Goal: Task Accomplishment & Management: Manage account settings

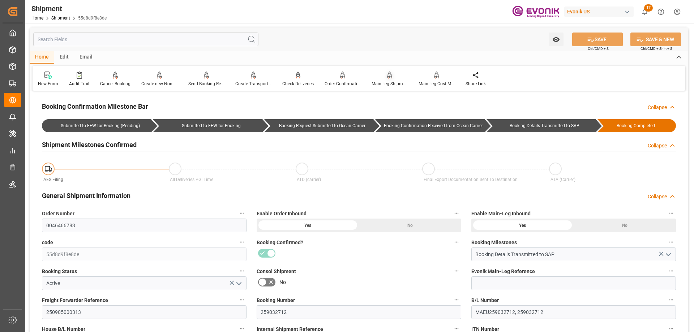
click at [387, 80] on div "Main Leg Shipment" at bounding box center [389, 79] width 47 height 16
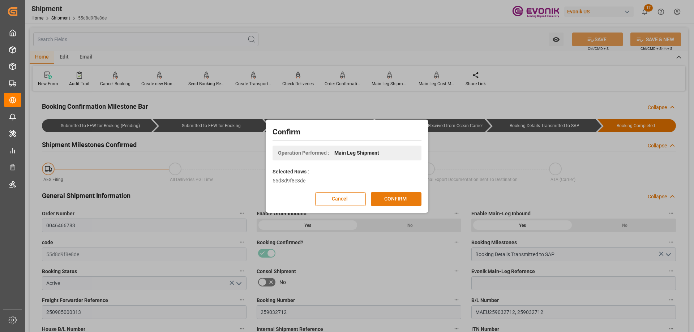
click at [398, 199] on button "CONFIRM" at bounding box center [396, 199] width 51 height 14
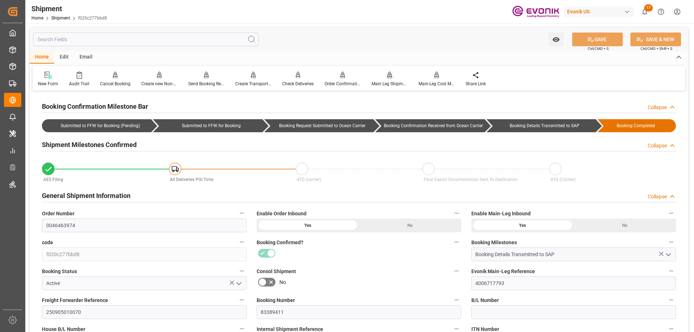
click at [379, 83] on div "Main Leg Shipment" at bounding box center [390, 84] width 36 height 7
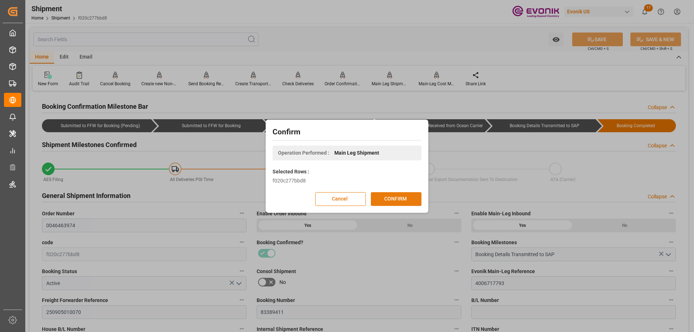
click at [399, 199] on button "CONFIRM" at bounding box center [396, 199] width 51 height 14
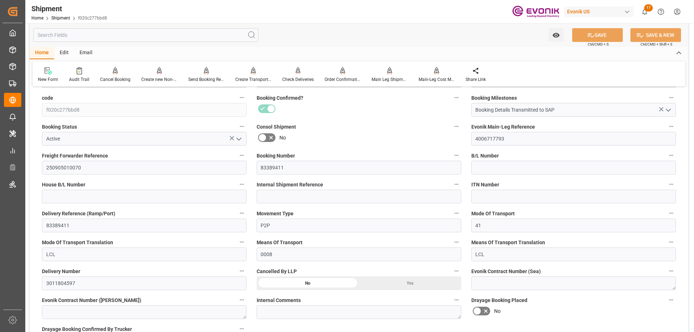
scroll to position [253, 0]
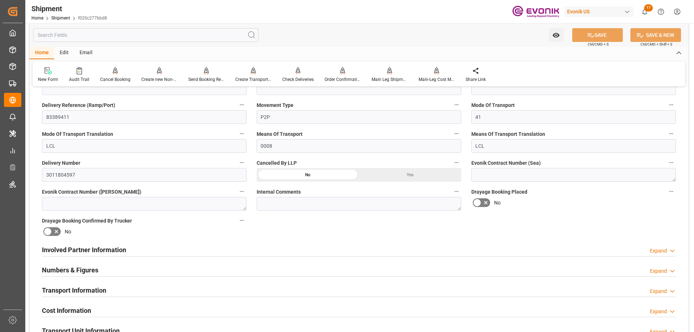
click at [175, 251] on div "Involved Partner Information Expand" at bounding box center [359, 250] width 634 height 14
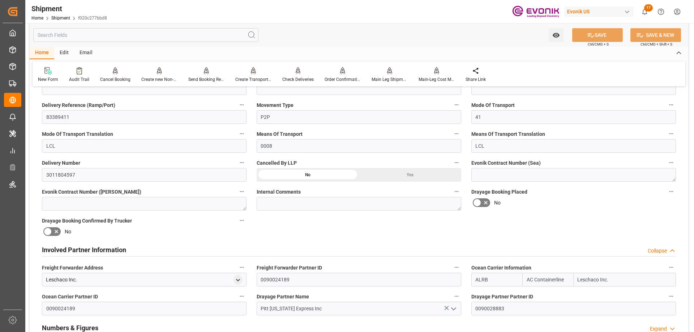
scroll to position [398, 0]
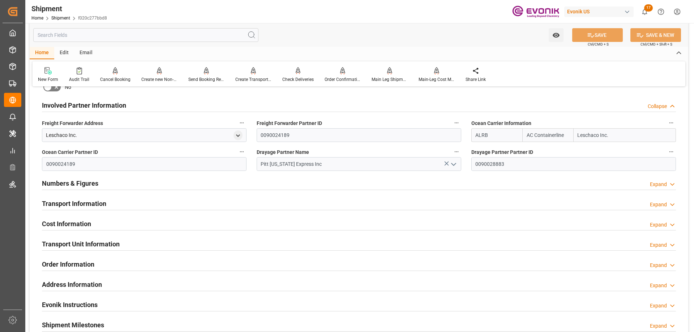
click at [91, 242] on h2 "Transport Unit Information" at bounding box center [81, 244] width 78 height 10
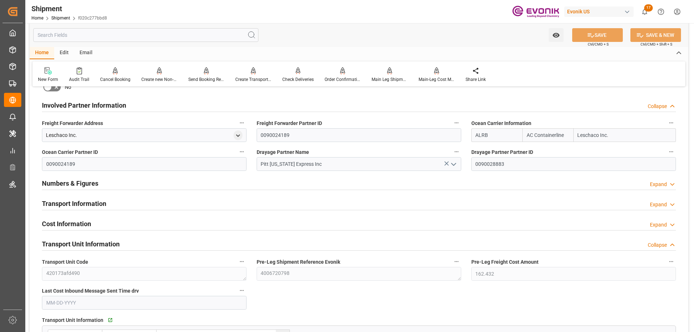
scroll to position [470, 0]
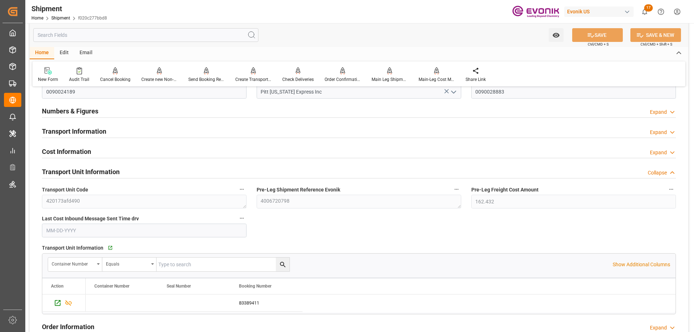
click at [72, 166] on div "Transport Unit Information" at bounding box center [81, 172] width 78 height 14
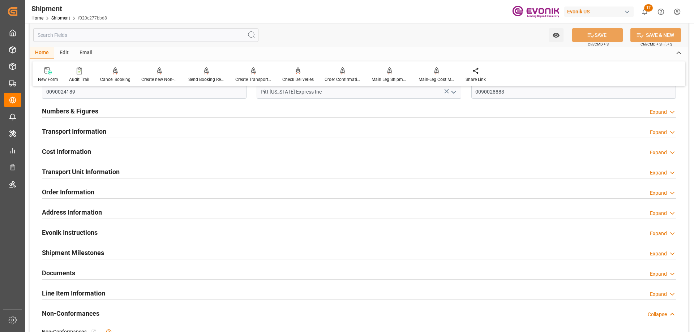
click at [74, 171] on h2 "Transport Unit Information" at bounding box center [81, 172] width 78 height 10
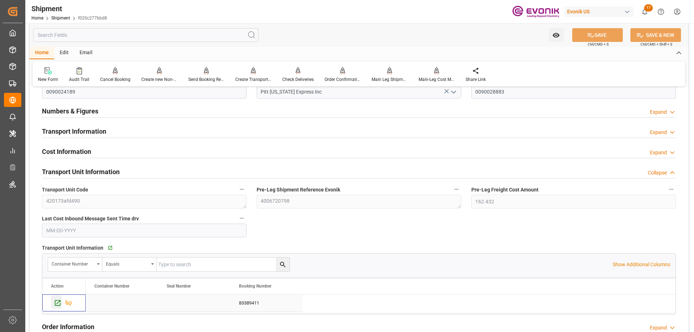
click at [57, 299] on icon "Press SPACE to select this row." at bounding box center [58, 303] width 8 height 8
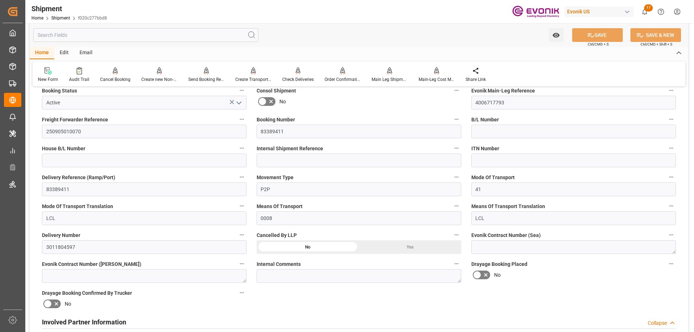
scroll to position [0, 0]
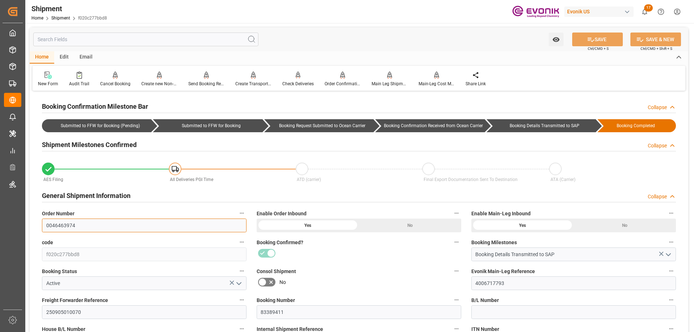
click at [68, 223] on input "0046463974" at bounding box center [144, 226] width 205 height 14
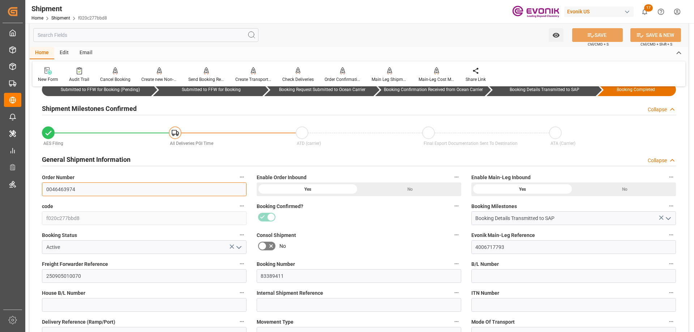
scroll to position [72, 0]
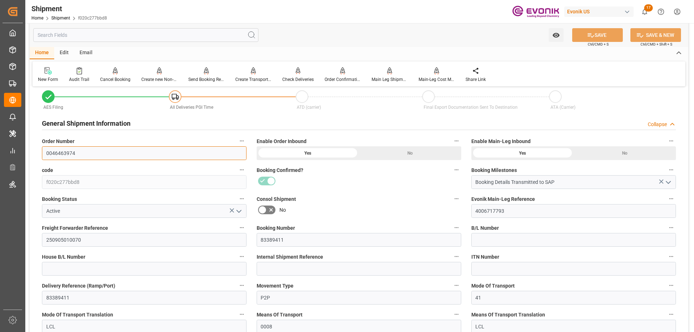
click at [85, 155] on input "0046463974" at bounding box center [144, 153] width 205 height 14
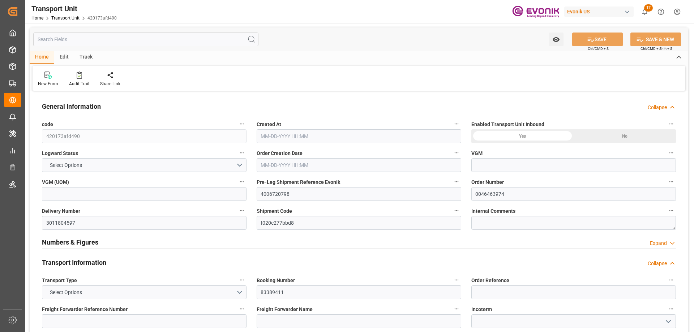
type input "420173afd490"
type input "4006720798"
type input "0046463974"
type input "3011804597"
type input "f020c277bbd8"
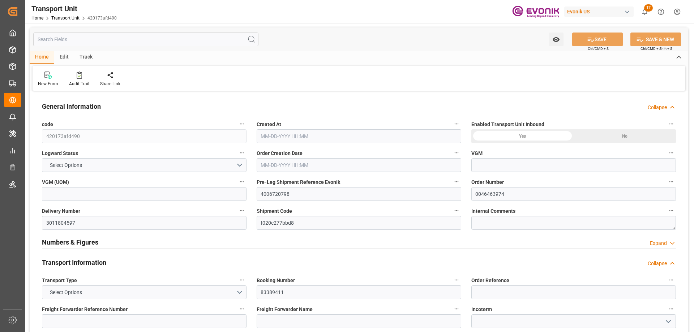
type input "83389411"
type input "ALRB"
type textarea "23860"
type input "United States"
type textarea "07215-040"
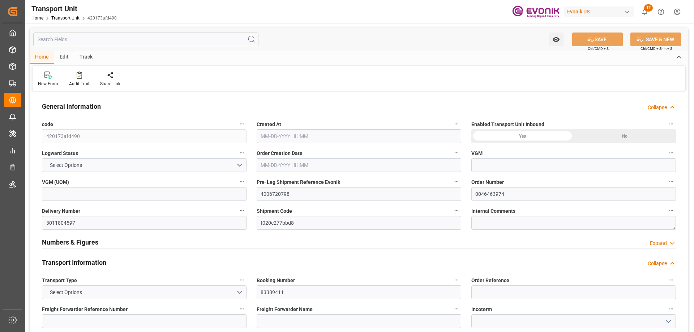
type input "Brazil"
type input "[GEOGRAPHIC_DATA]"
type input "[PERSON_NAME]"
type input "4006717793"
type input "kg"
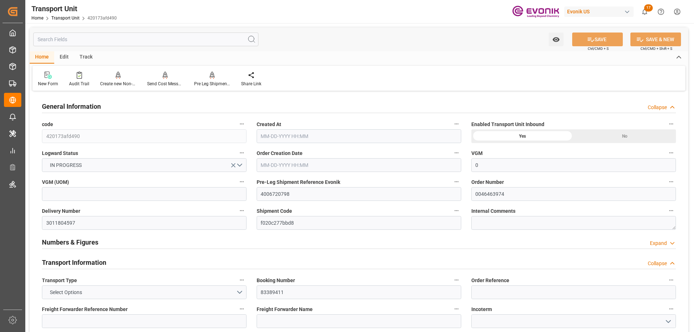
type input "0"
type input "AC Containerline"
type input "Leschaco Inc."
type input "USEWR"
type input "BRSSZ"
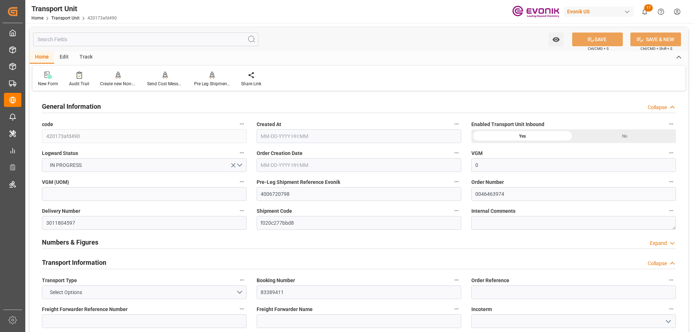
type input "2724"
type input "08-15-2025 19:54"
type input "[DATE]"
type input "[DATE] 00:00"
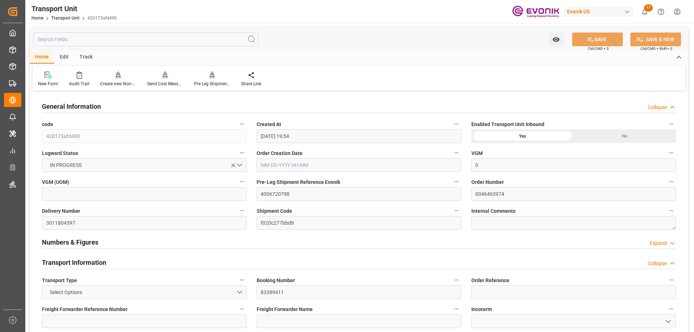
type input "[DATE] 00:00"
type input "09-12-2025 12:00"
click at [200, 78] on div at bounding box center [212, 75] width 36 height 8
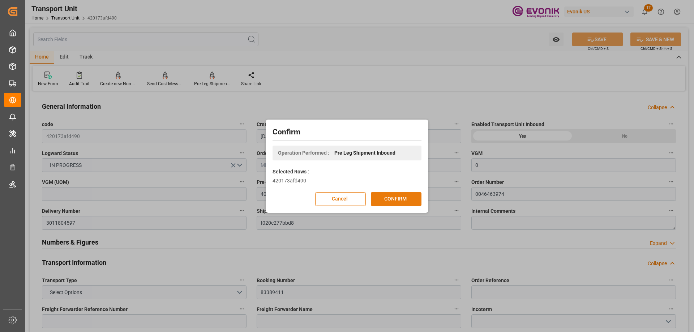
click at [390, 200] on button "CONFIRM" at bounding box center [396, 199] width 51 height 14
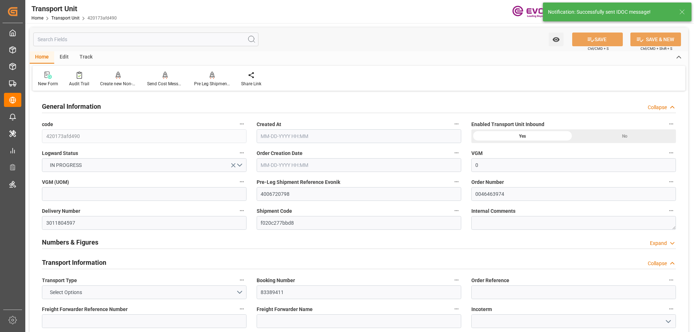
type input "0"
type input "AC Containerline"
type input "Leschaco Inc."
type input "USEWR"
type input "BRSSZ"
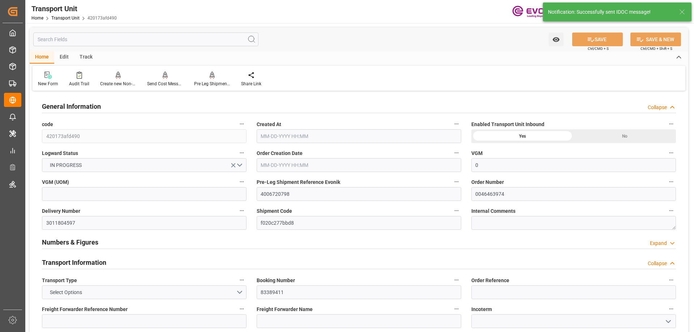
type input "2724"
type input "08-15-2025 19:54"
type input "10-15-2025"
type input "09-24-2025 00:00"
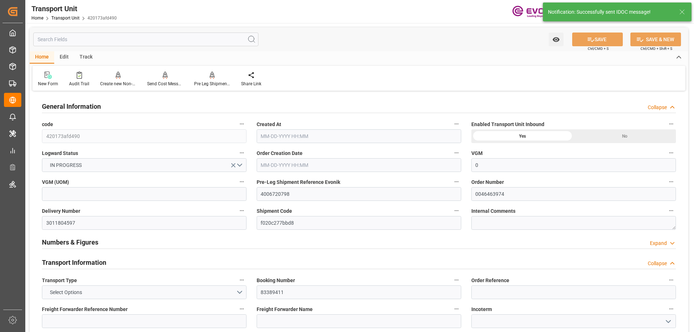
type input "10-15-2025 00:00"
type input "09-12-2025 12:00"
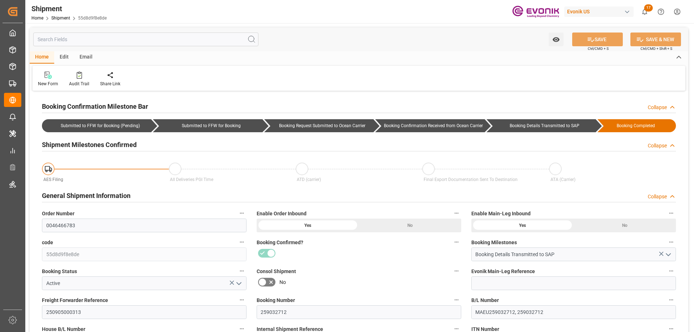
type input "Maersk"
type input "Maersk Line AS"
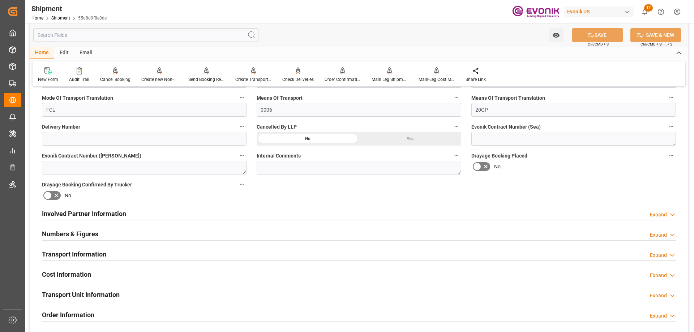
scroll to position [325, 0]
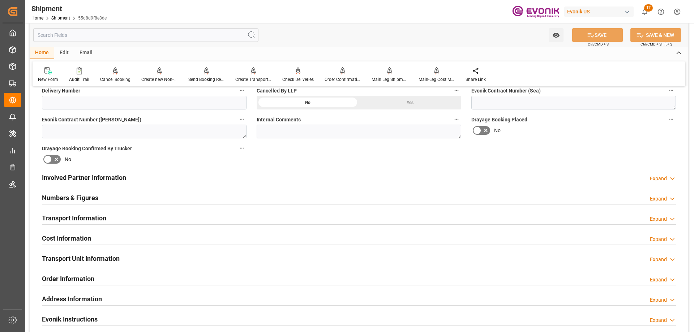
click at [82, 182] on h2 "Involved Partner Information" at bounding box center [84, 178] width 84 height 10
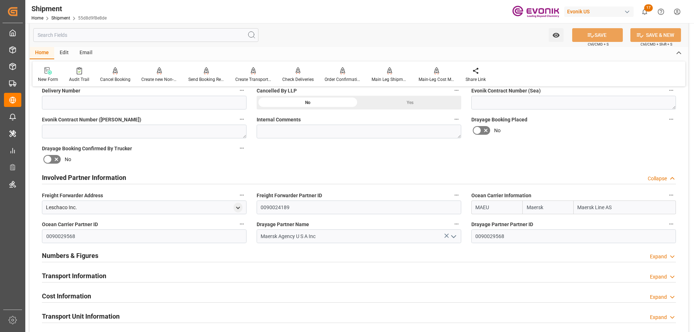
click at [87, 276] on h2 "Transport Information" at bounding box center [74, 276] width 64 height 10
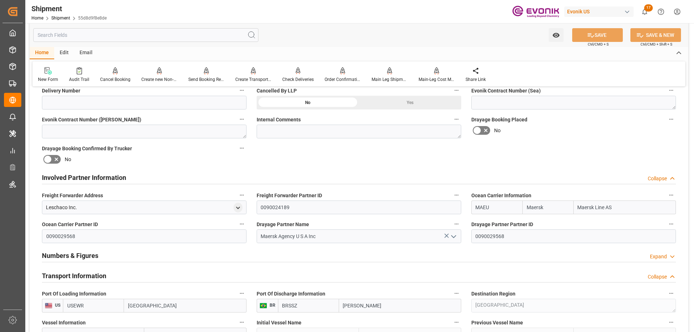
click at [133, 37] on input "text" at bounding box center [145, 35] width 225 height 14
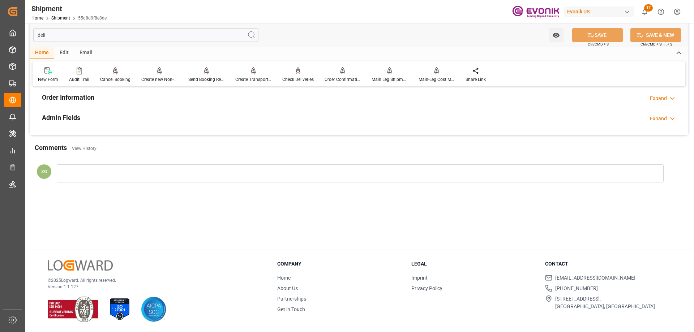
scroll to position [0, 0]
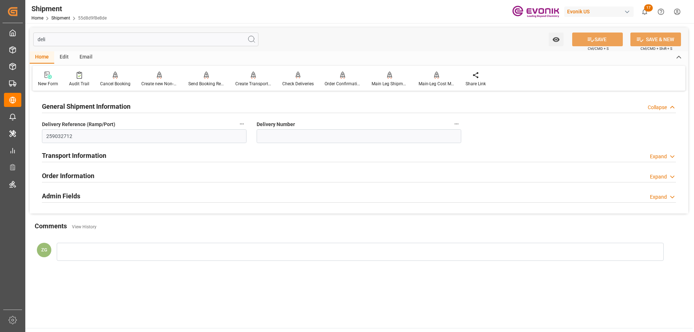
type input "deli"
click at [89, 187] on div "Admin Fields Expand" at bounding box center [359, 196] width 644 height 20
click at [86, 179] on h2 "Order Information" at bounding box center [68, 176] width 52 height 10
click at [84, 159] on h2 "Transport Information" at bounding box center [74, 156] width 64 height 10
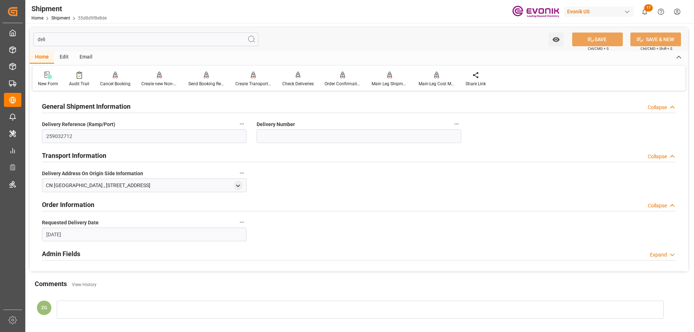
click at [80, 246] on div "Admin Fields Expand" at bounding box center [359, 254] width 644 height 20
click at [320, 138] on input at bounding box center [359, 136] width 205 height 14
paste input "0046466783"
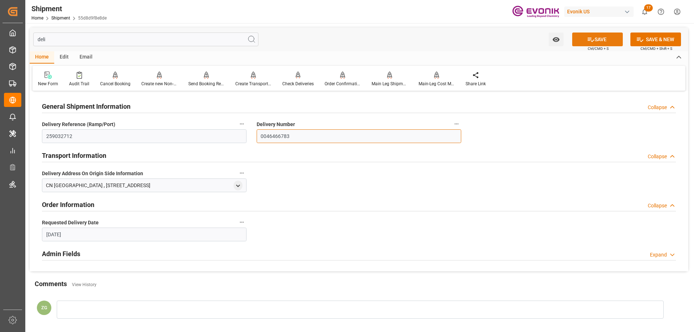
type input "0046466783"
click at [581, 41] on button "SAVE" at bounding box center [597, 40] width 51 height 14
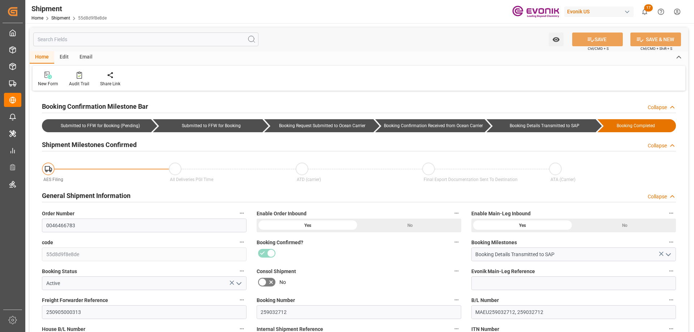
click at [124, 34] on input "text" at bounding box center [145, 40] width 225 height 14
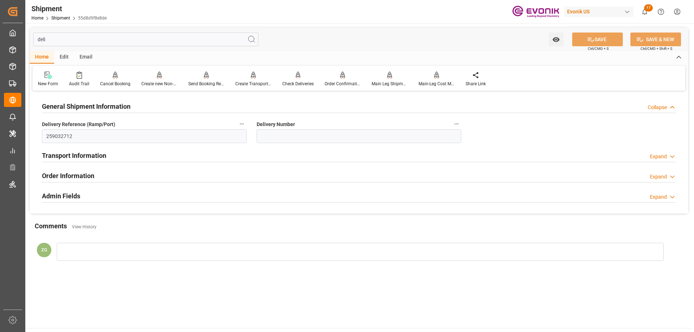
type input "deli"
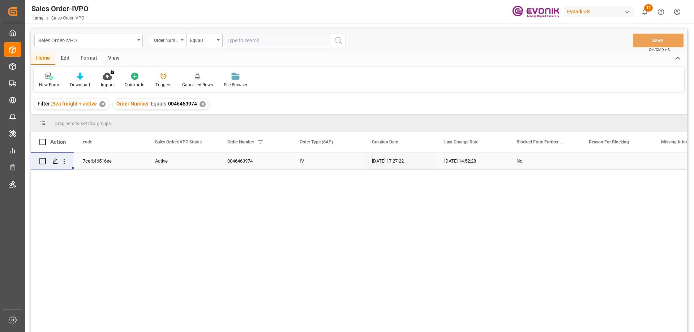
click at [243, 44] on input "text" at bounding box center [276, 41] width 108 height 14
type input "2007051187"
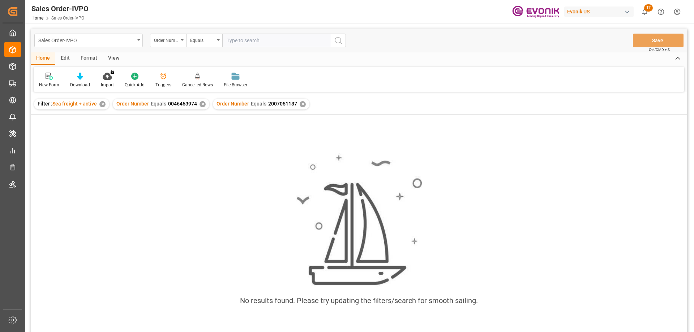
click at [201, 104] on div "✕" at bounding box center [203, 104] width 6 height 6
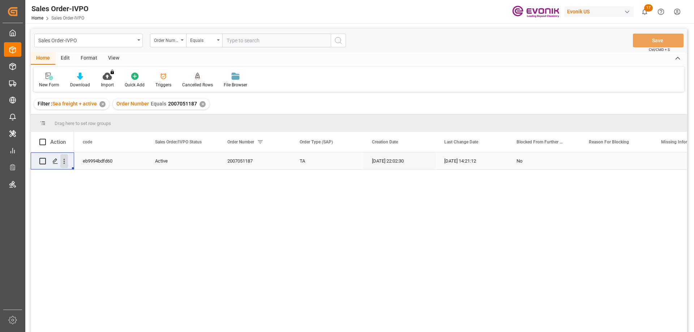
click at [62, 157] on button "open menu" at bounding box center [64, 161] width 8 height 14
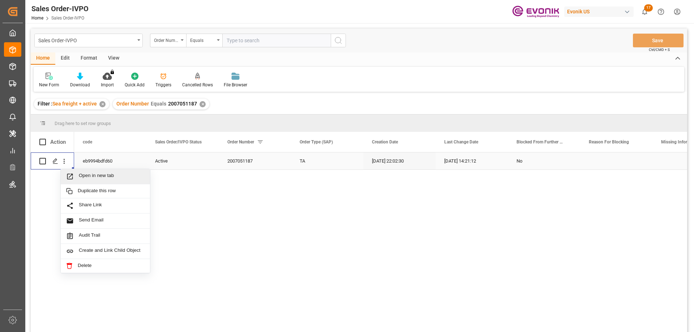
click at [84, 174] on span "Open in new tab" at bounding box center [112, 177] width 66 height 8
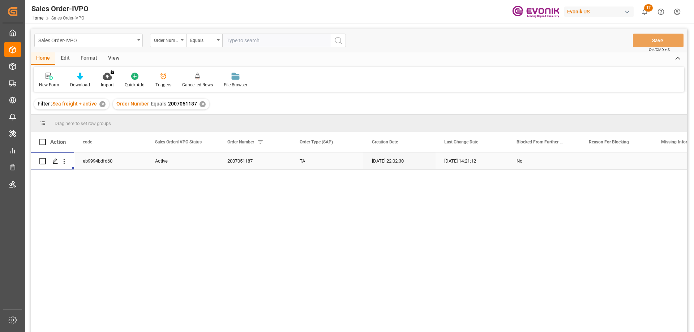
click at [68, 161] on div "Press SPACE to select this row." at bounding box center [64, 161] width 18 height 14
click at [65, 160] on icon "open menu" at bounding box center [64, 162] width 8 height 8
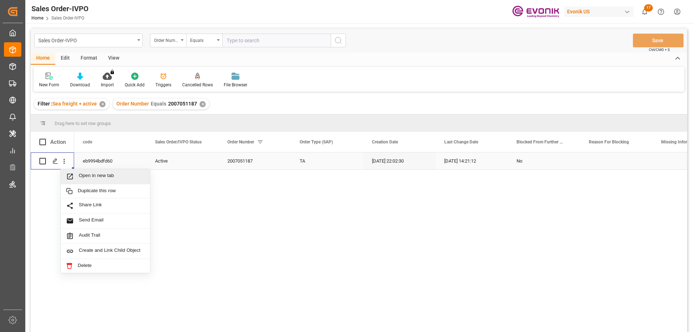
click at [96, 175] on span "Open in new tab" at bounding box center [112, 177] width 66 height 8
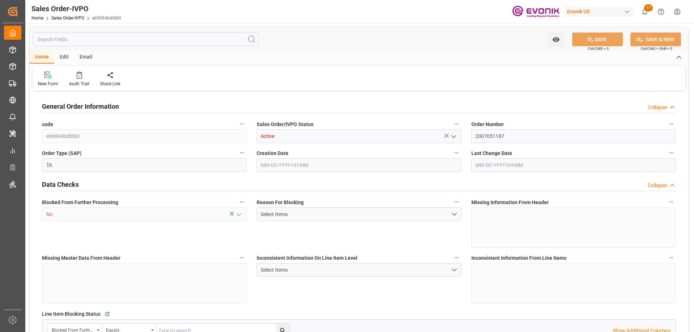
type input "MYPGU"
type input "0"
type input "1"
type input "2"
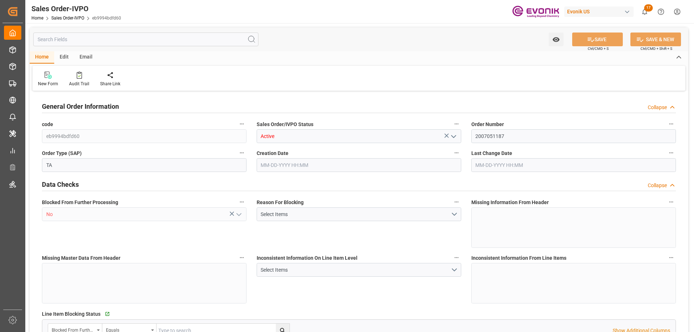
type input "18687.36"
type input "76.141"
type input "19000"
type input "60"
type input "06-17-2025 22:02"
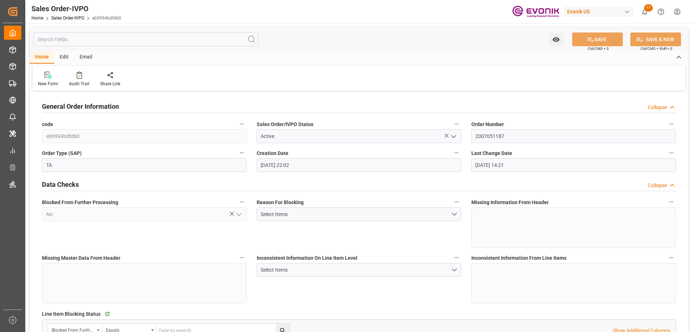
type input "07-22-2025 14:21"
click at [158, 81] on div "Redirect to all shipments" at bounding box center [165, 84] width 36 height 7
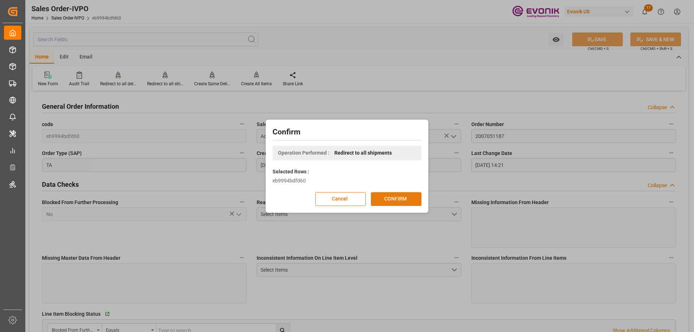
click at [383, 201] on button "CONFIRM" at bounding box center [396, 199] width 51 height 14
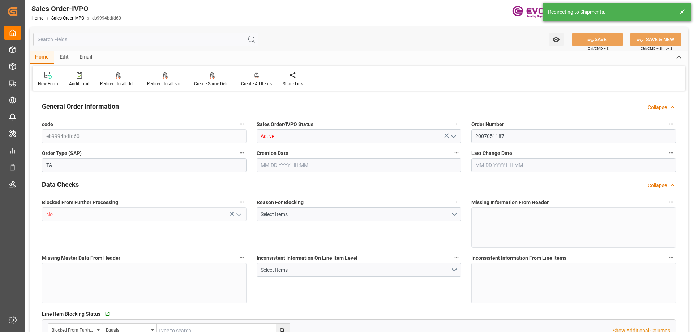
type input "MYPGU"
type input "0"
type input "1"
type input "2"
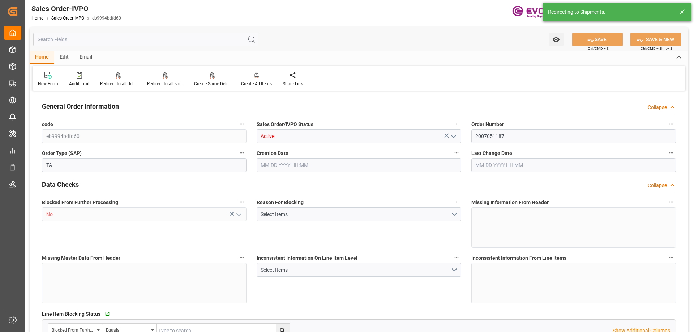
type input "18687.36"
type input "76.141"
type input "19000"
type input "60"
type input "06-17-2025 22:02"
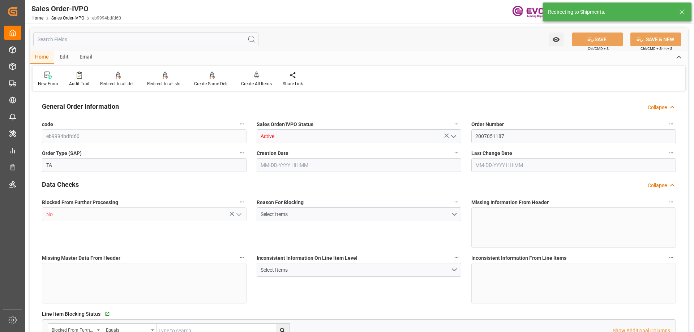
type input "07-22-2025 14:21"
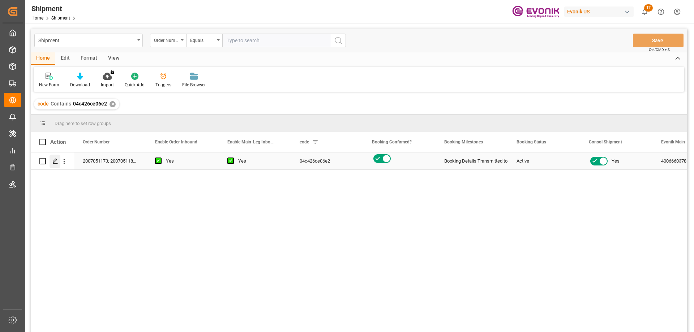
click at [55, 162] on icon "Press SPACE to select this row." at bounding box center [55, 161] width 6 height 6
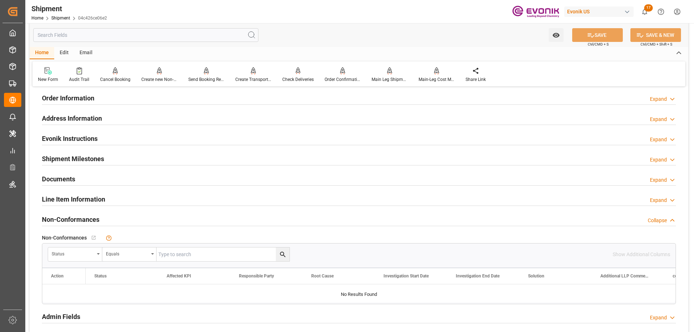
scroll to position [542, 0]
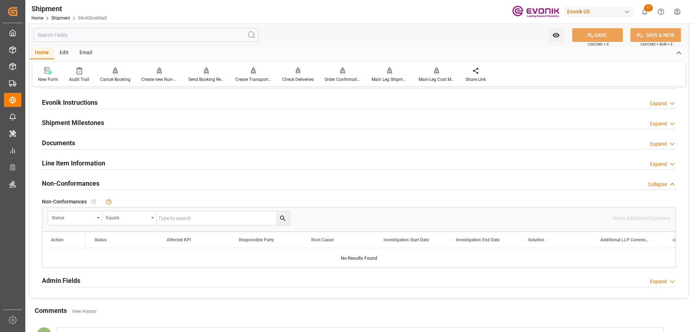
click at [80, 165] on h2 "Line Item Information" at bounding box center [73, 163] width 63 height 10
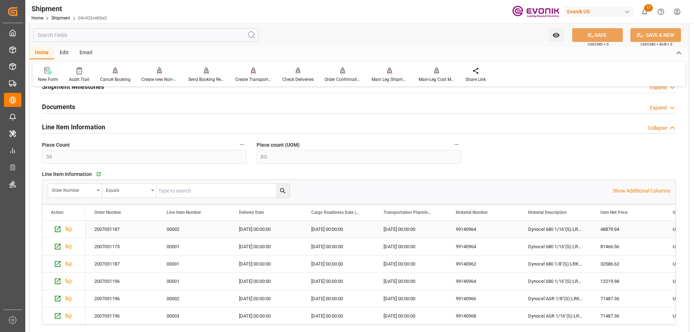
scroll to position [615, 0]
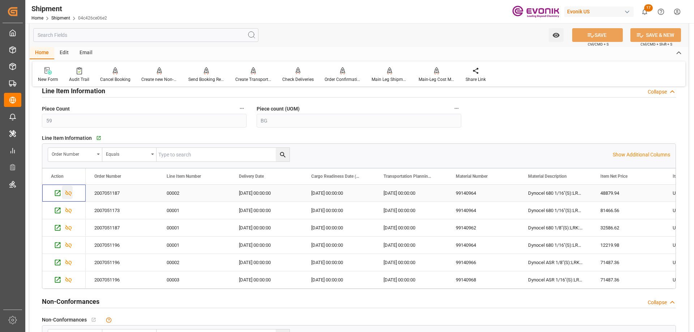
click at [71, 191] on icon "Press SPACE to select this row." at bounding box center [69, 193] width 8 height 8
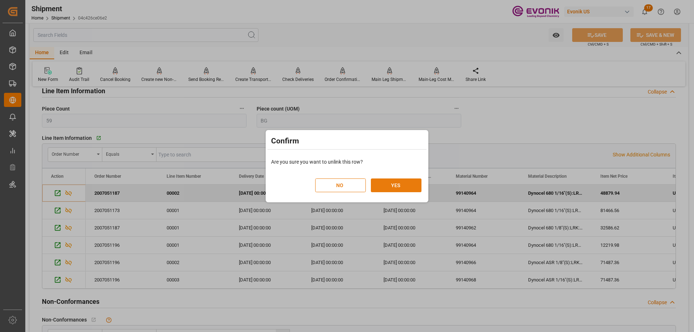
click at [396, 189] on button "YES" at bounding box center [396, 186] width 51 height 14
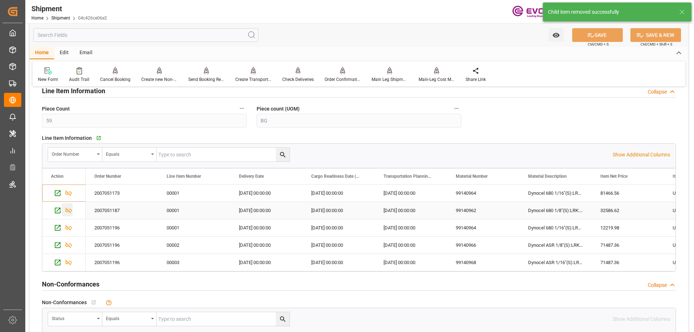
click at [68, 213] on icon "Press SPACE to select this row." at bounding box center [69, 211] width 8 height 8
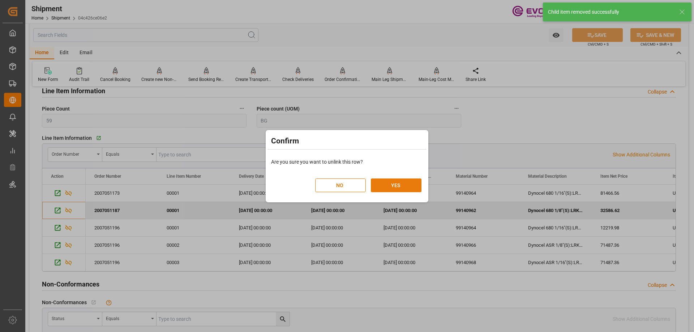
click at [391, 180] on button "YES" at bounding box center [396, 186] width 51 height 14
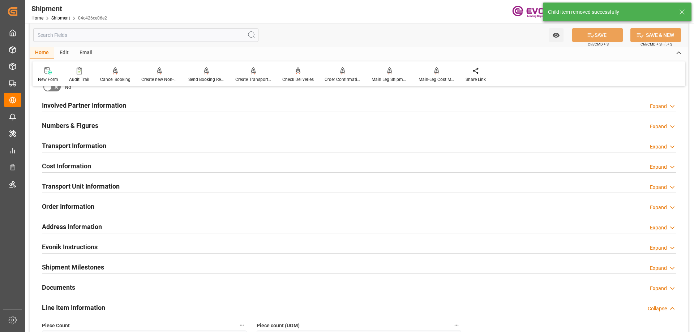
scroll to position [289, 0]
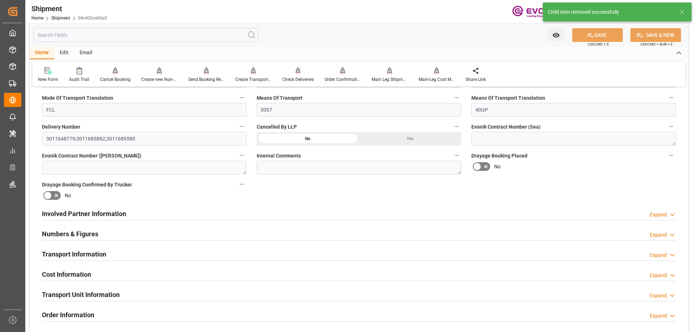
click at [88, 290] on h2 "Transport Unit Information" at bounding box center [81, 295] width 78 height 10
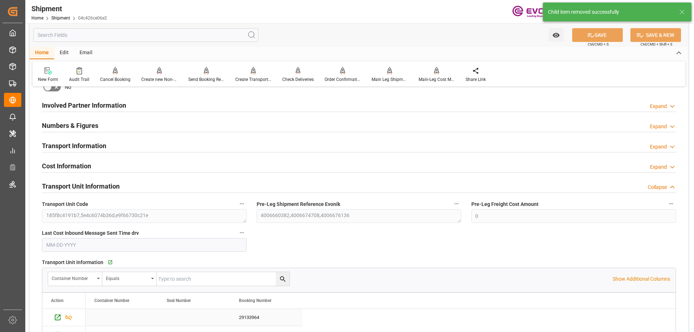
scroll to position [506, 0]
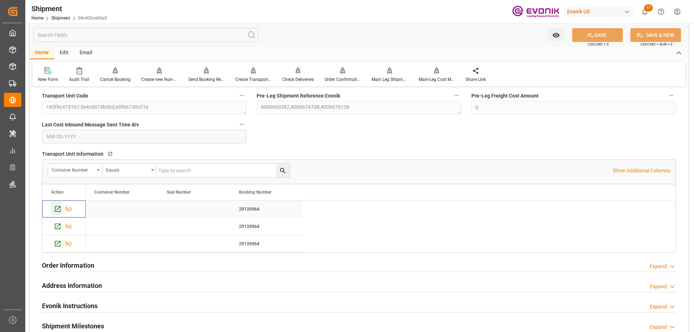
click at [58, 208] on icon "Press SPACE to select this row." at bounding box center [58, 209] width 6 height 6
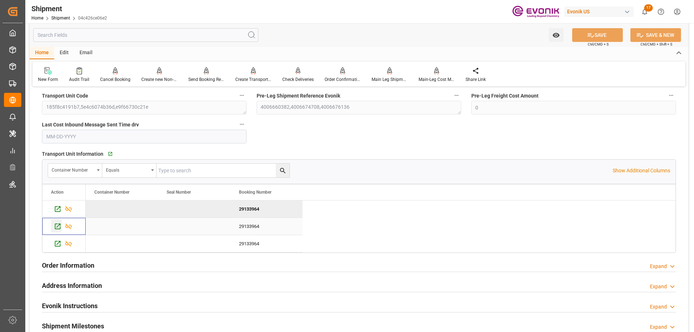
click at [59, 227] on icon "Press SPACE to select this row." at bounding box center [58, 227] width 8 height 8
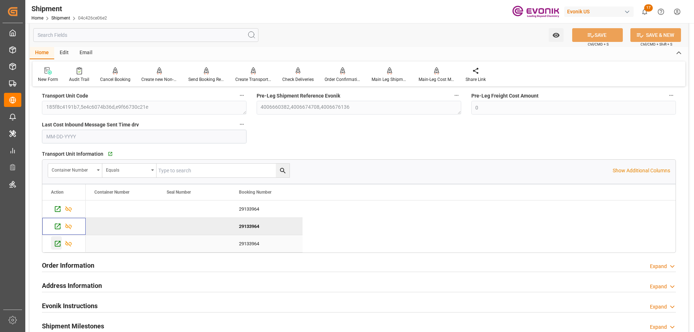
click at [56, 240] on icon "Press SPACE to select this row." at bounding box center [58, 244] width 8 height 8
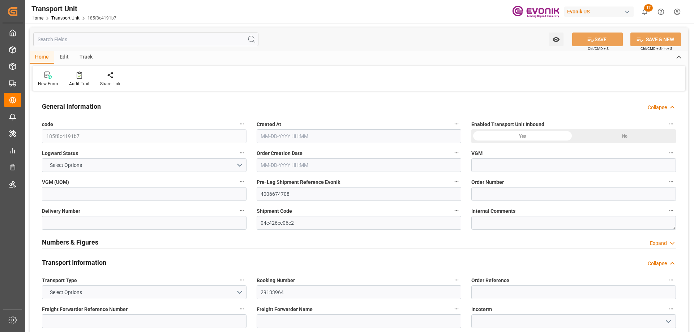
click at [84, 42] on input "text" at bounding box center [145, 40] width 225 height 14
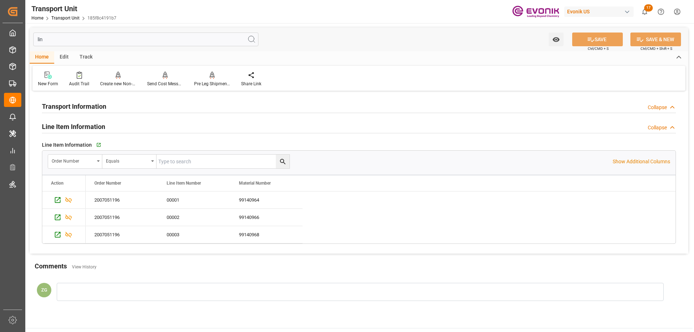
type input "line"
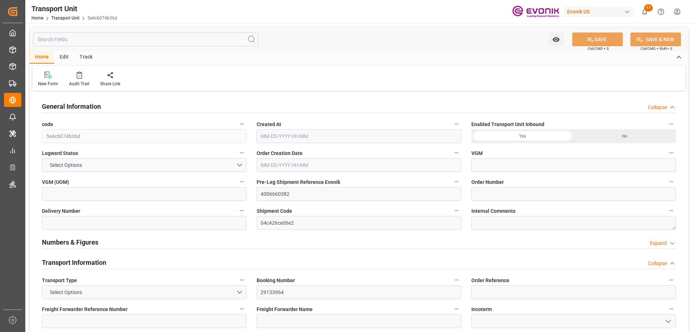
click at [76, 40] on input "text" at bounding box center [145, 40] width 225 height 14
type input "li"
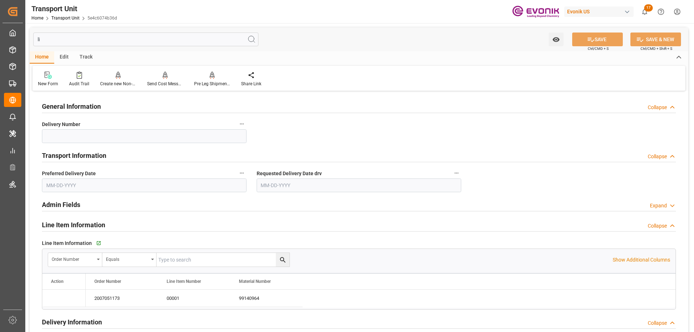
type input "[DATE]"
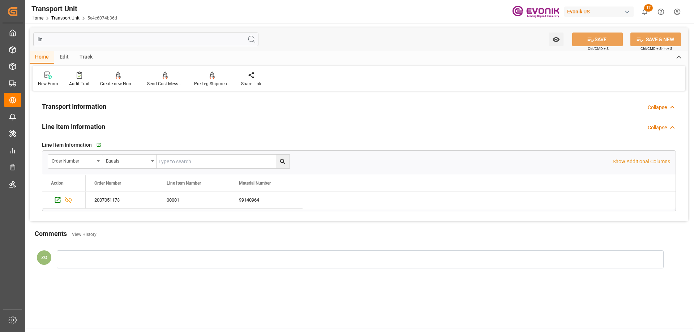
type input "line"
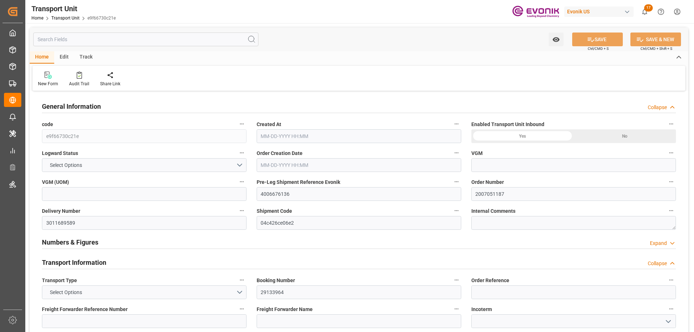
click at [80, 42] on input "text" at bounding box center [145, 40] width 225 height 14
type input "0"
type input "Hapag [PERSON_NAME]"
type input "Hapag [PERSON_NAME] Aktiengesellschaft"
type input "USSAV"
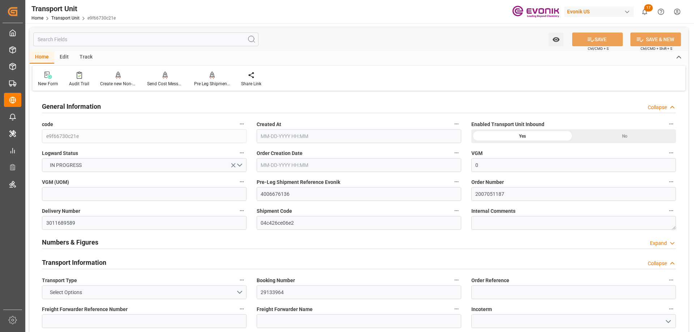
type input "MYPGU"
type input "18688.3"
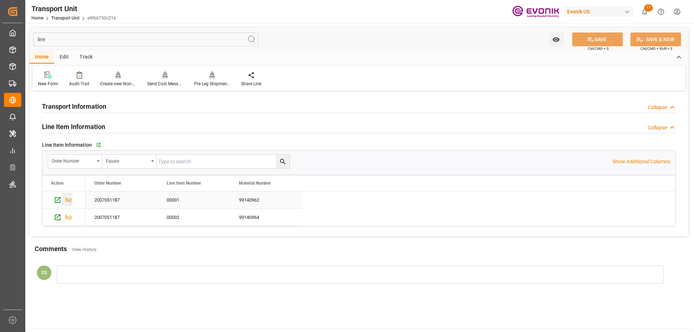
type input "line"
click at [64, 199] on div "Press SPACE to select this row." at bounding box center [67, 199] width 11 height 13
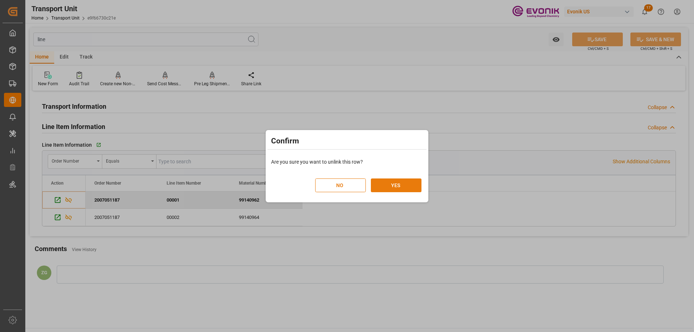
click at [385, 183] on button "YES" at bounding box center [396, 186] width 51 height 14
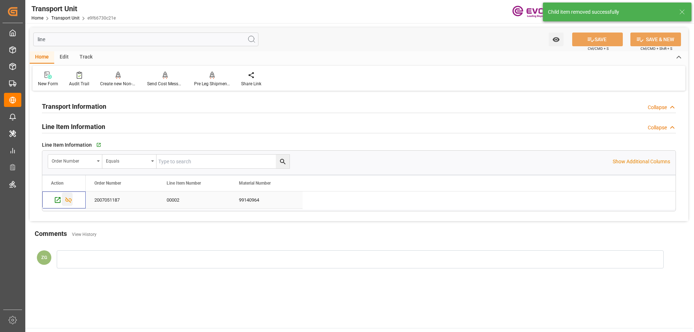
click at [69, 201] on icon "Press SPACE to select this row." at bounding box center [68, 200] width 7 height 6
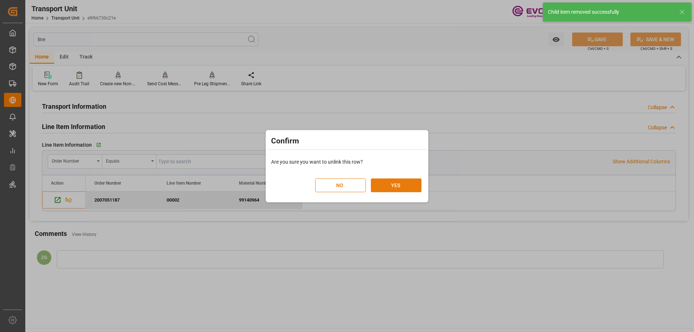
click at [400, 184] on button "YES" at bounding box center [396, 186] width 51 height 14
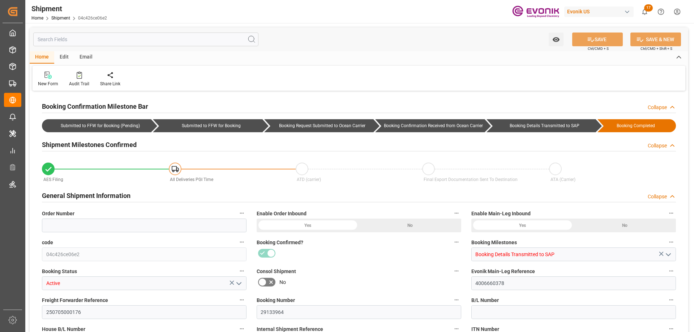
type input "Hapag [PERSON_NAME]"
type input "Hapag [PERSON_NAME] Aktiengesellschaft"
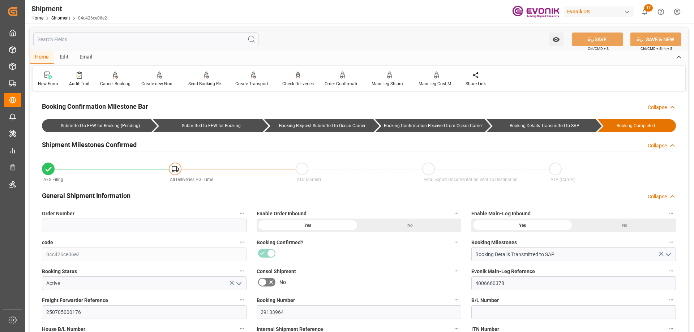
scroll to position [217, 0]
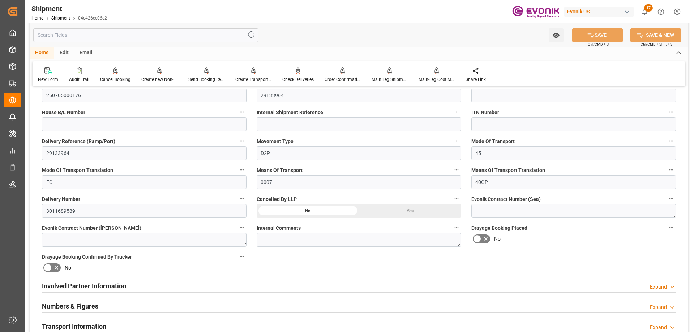
click at [54, 281] on div "Involved Partner Information" at bounding box center [84, 286] width 84 height 14
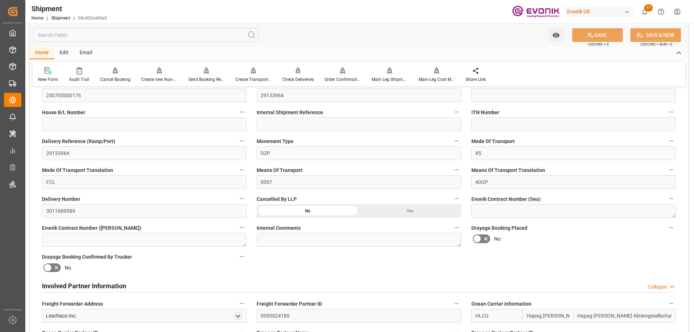
scroll to position [362, 0]
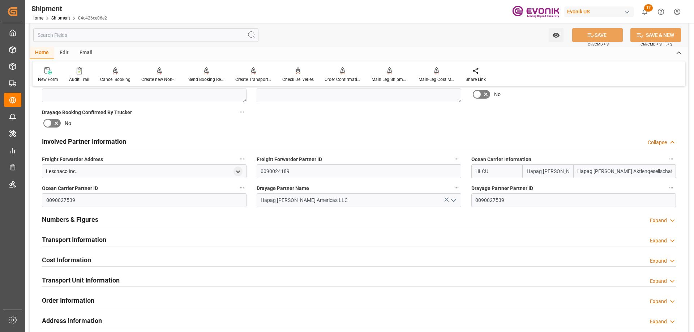
click at [99, 238] on h2 "Transport Information" at bounding box center [74, 240] width 64 height 10
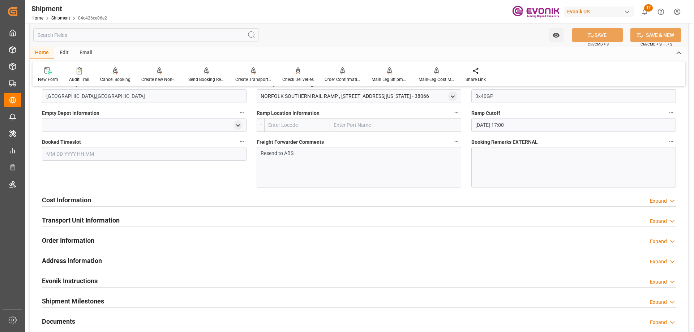
scroll to position [868, 0]
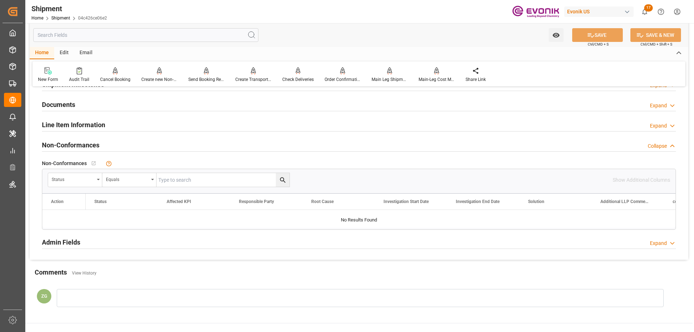
click at [61, 125] on h2 "Line Item Information" at bounding box center [73, 125] width 63 height 10
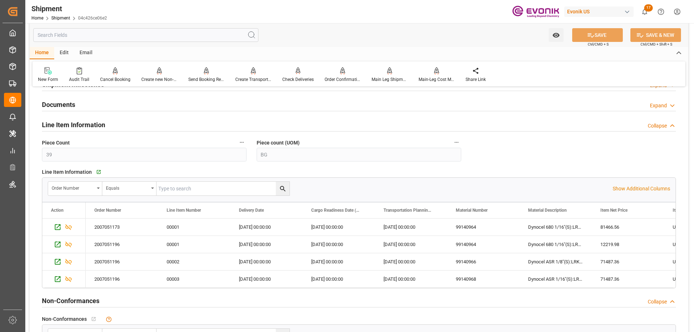
scroll to position [759, 0]
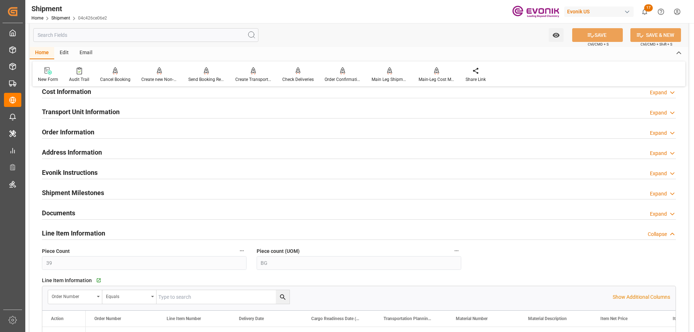
click at [87, 115] on h2 "Transport Unit Information" at bounding box center [81, 112] width 78 height 10
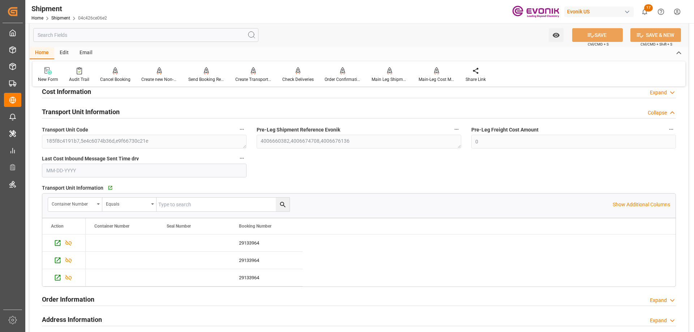
scroll to position [615, 0]
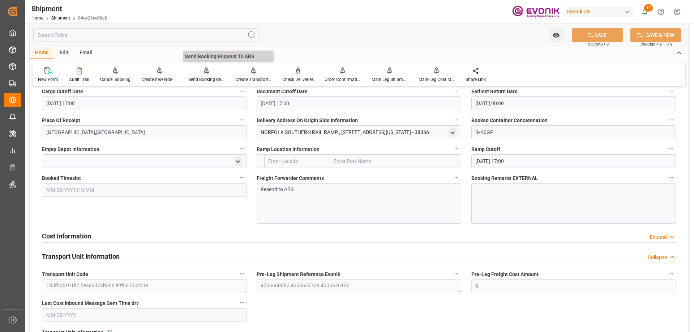
click at [211, 73] on div at bounding box center [206, 71] width 36 height 8
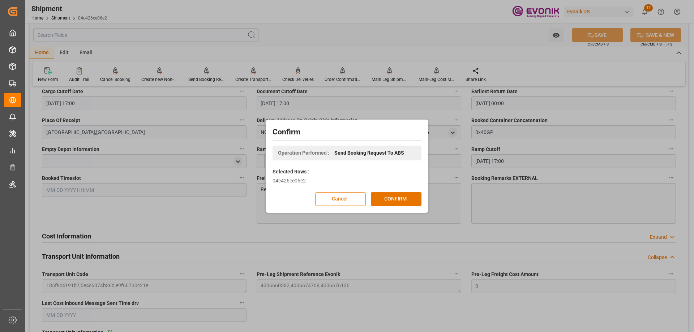
click at [402, 207] on div "Confirm Operation Performed : Send Booking Request To ABS Selected Rows : 04c42…" at bounding box center [347, 166] width 159 height 90
click at [402, 200] on button "CONFIRM" at bounding box center [396, 199] width 51 height 14
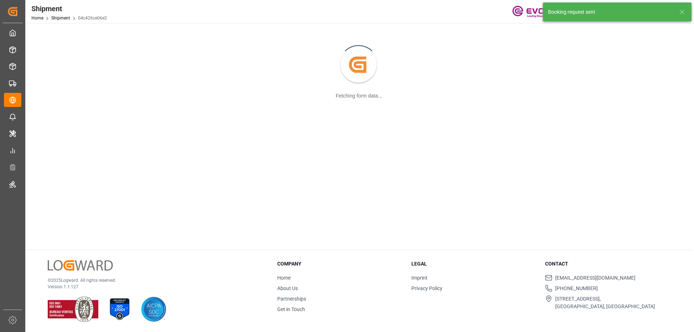
scroll to position [78, 0]
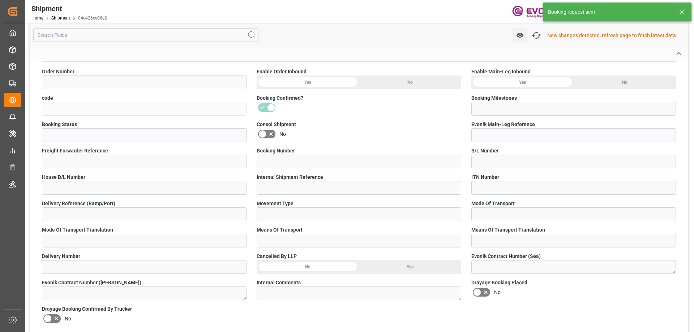
type input "04c426ce06e2"
type input "Booking Details Transmitted to SAP"
type input "Active"
type input "4006660378"
type input "250705000176"
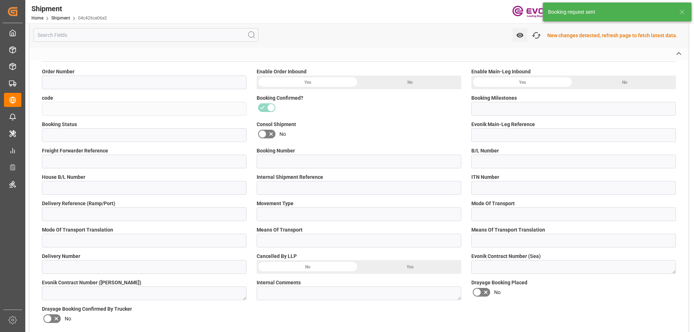
type input "29133964"
type input "D2P"
type input "45"
type input "FCL"
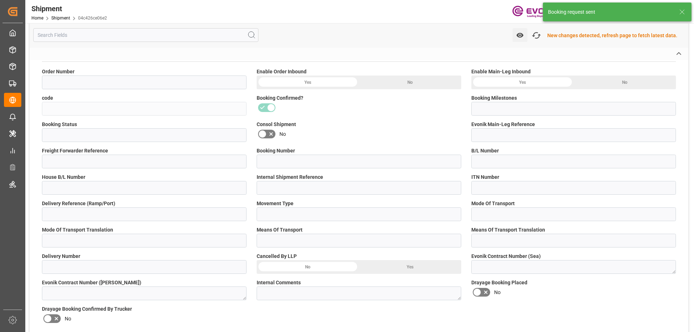
type input "0007"
type input "40GP"
type input "3011689589"
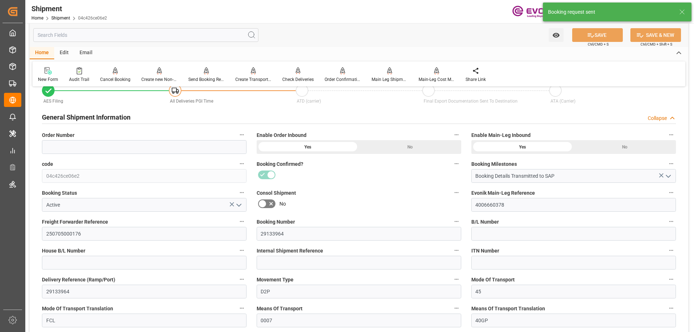
scroll to position [615, 0]
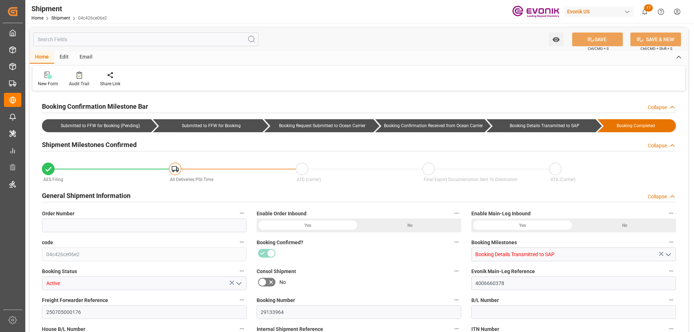
type input "Hapag [PERSON_NAME]"
type input "Hapag [PERSON_NAME] Aktiengesellschaft"
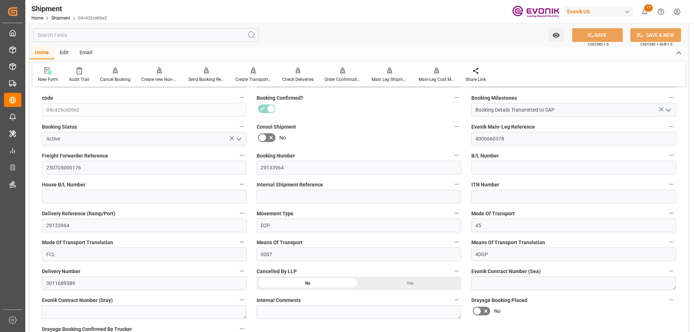
scroll to position [217, 0]
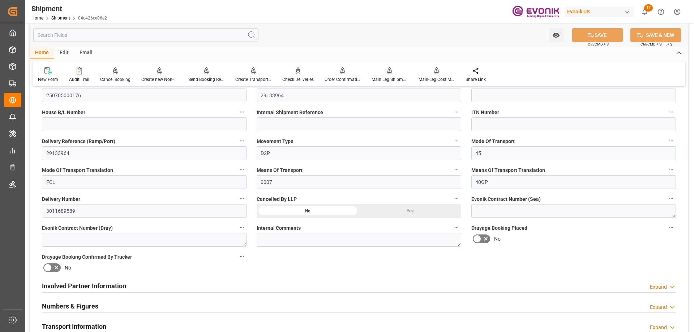
drag, startPoint x: 95, startPoint y: 285, endPoint x: 112, endPoint y: 263, distance: 28.3
click at [95, 285] on h2 "Involved Partner Information" at bounding box center [84, 286] width 84 height 10
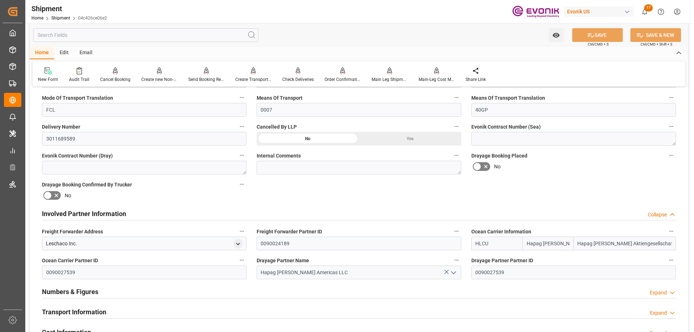
scroll to position [434, 0]
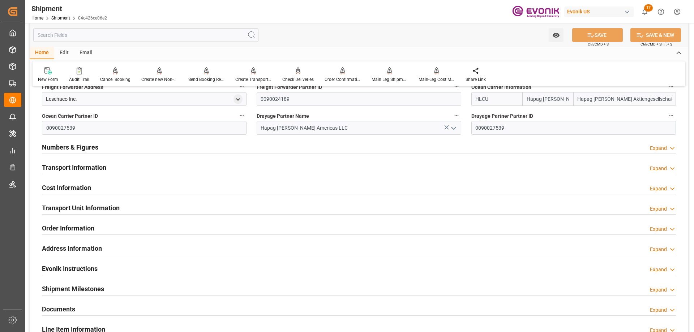
click at [73, 165] on h2 "Transport Information" at bounding box center [74, 168] width 64 height 10
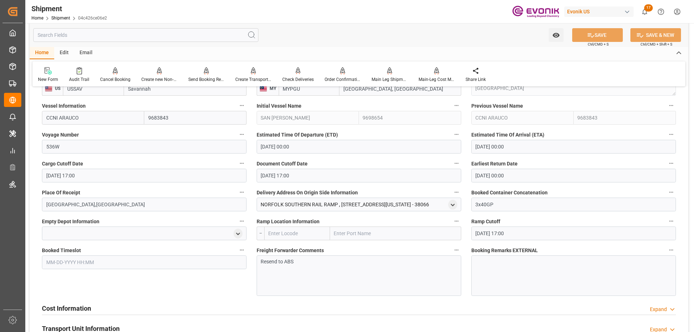
scroll to position [615, 0]
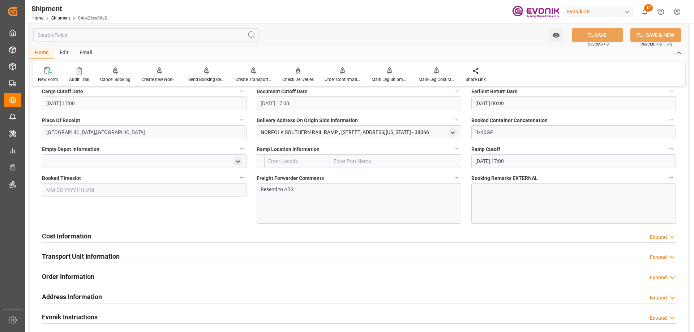
click at [76, 257] on h2 "Transport Unit Information" at bounding box center [81, 257] width 78 height 10
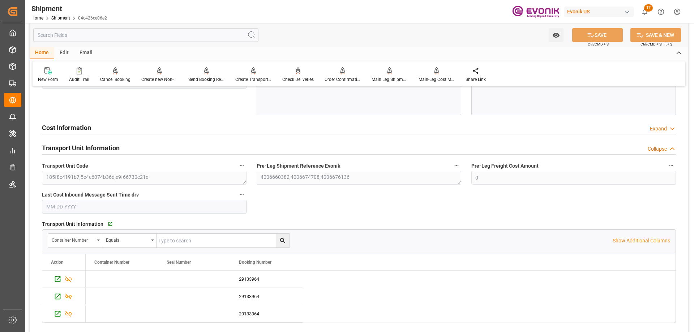
scroll to position [759, 0]
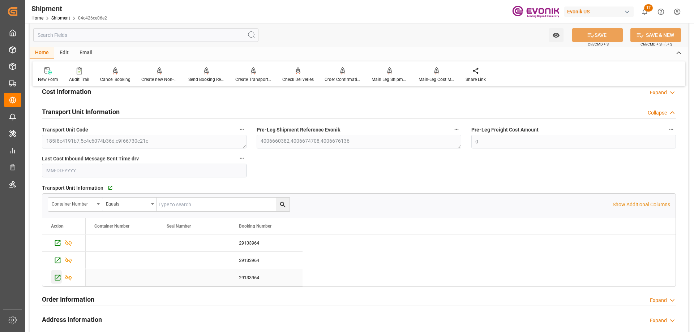
click at [60, 277] on icon "Press SPACE to select this row." at bounding box center [58, 278] width 8 height 8
click at [56, 258] on icon "Press SPACE to select this row." at bounding box center [58, 261] width 6 height 6
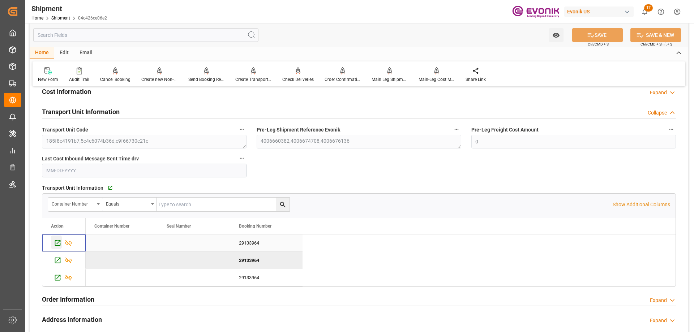
click at [60, 243] on icon "Press SPACE to select this row." at bounding box center [58, 243] width 6 height 6
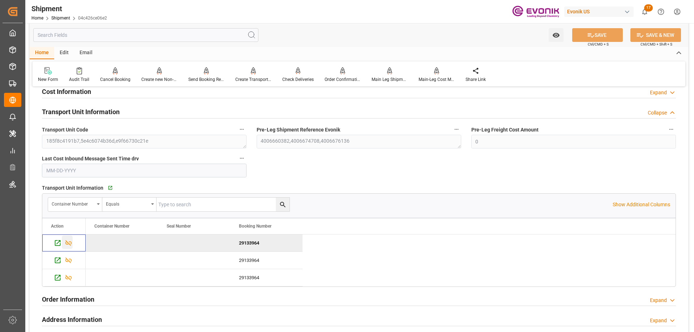
click at [70, 240] on icon "Press SPACE to deselect this row." at bounding box center [69, 243] width 8 height 8
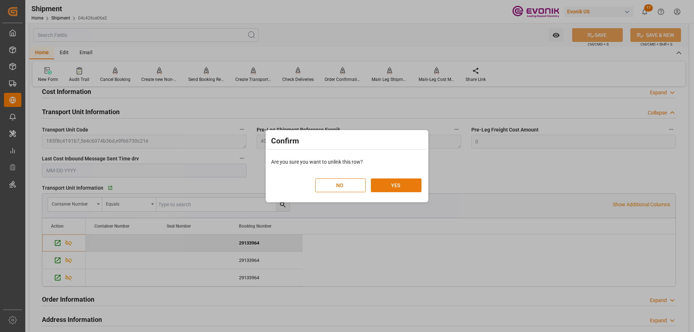
click at [376, 182] on button "YES" at bounding box center [396, 186] width 51 height 14
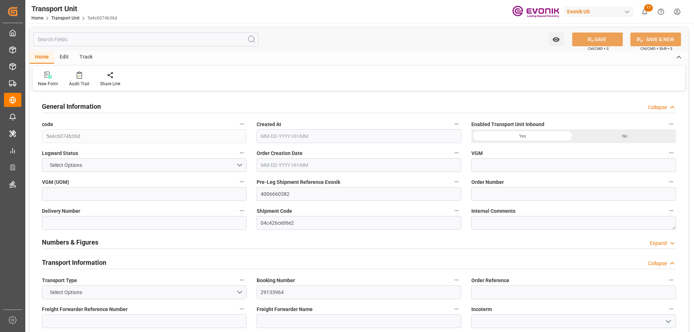
click at [93, 37] on input "text" at bounding box center [145, 40] width 225 height 14
type input "l"
type input "[DATE]"
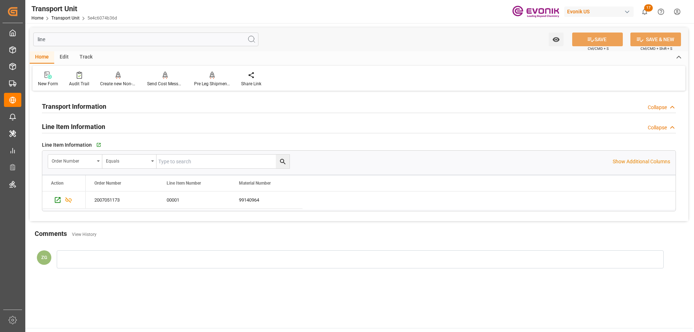
type input "line"
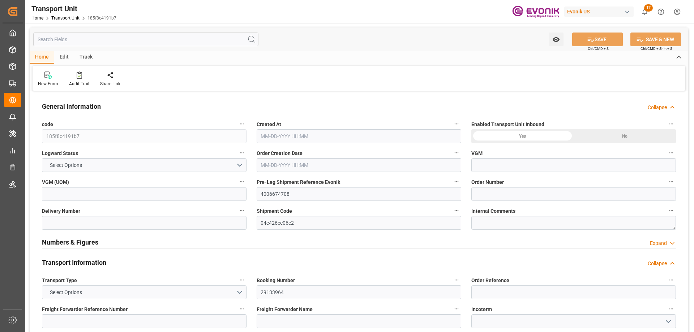
click at [88, 34] on input "text" at bounding box center [145, 40] width 225 height 14
type input "[DATE]"
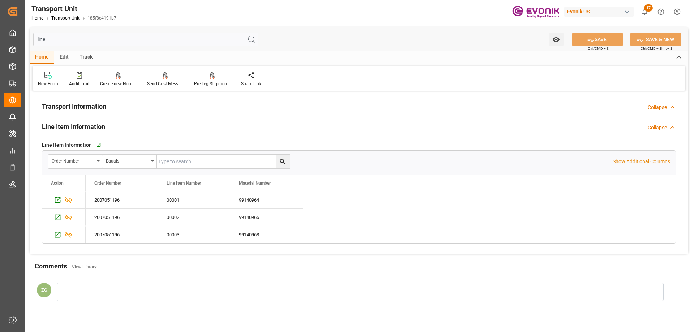
type input "line"
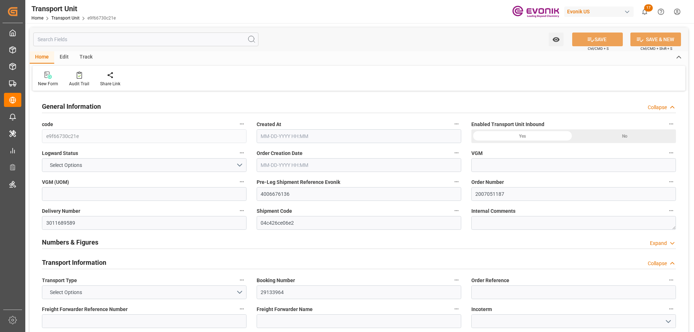
click at [110, 36] on input "text" at bounding box center [145, 40] width 225 height 14
type input "[DATE]"
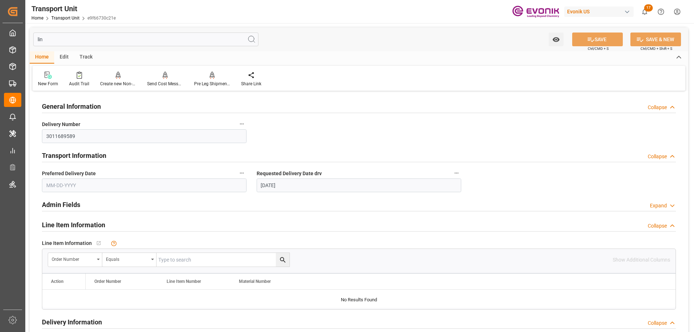
type input "line"
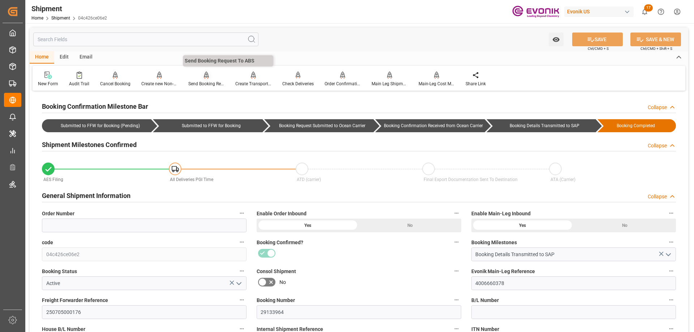
click at [206, 84] on div "Send Booking Request To ABS" at bounding box center [206, 84] width 36 height 7
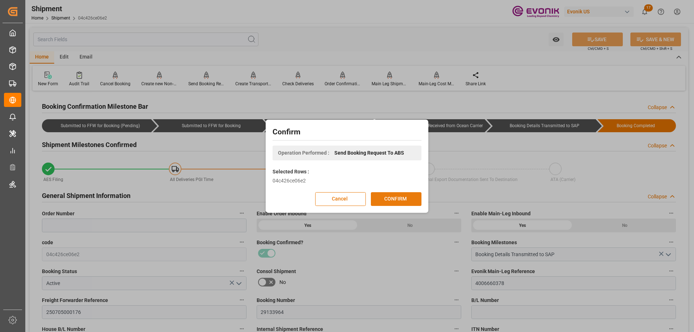
click at [391, 201] on button "CONFIRM" at bounding box center [396, 199] width 51 height 14
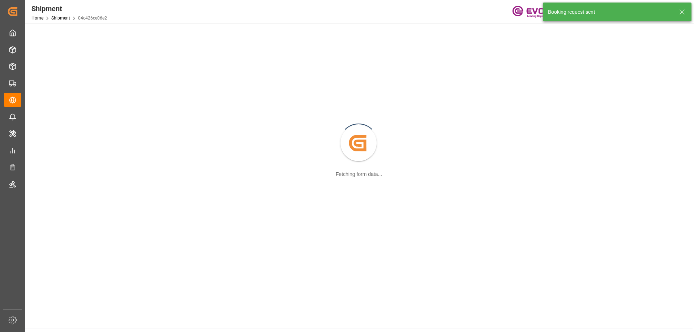
scroll to position [78, 0]
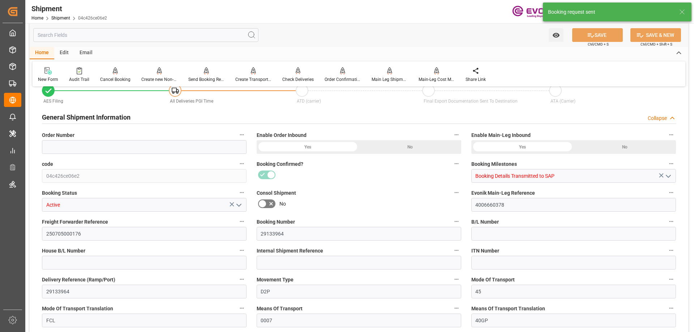
type input "Hapag [PERSON_NAME]"
type input "Hapag [PERSON_NAME] Aktiengesellschaft"
type input "USSAV"
type input "MYPGU"
type input "9683843"
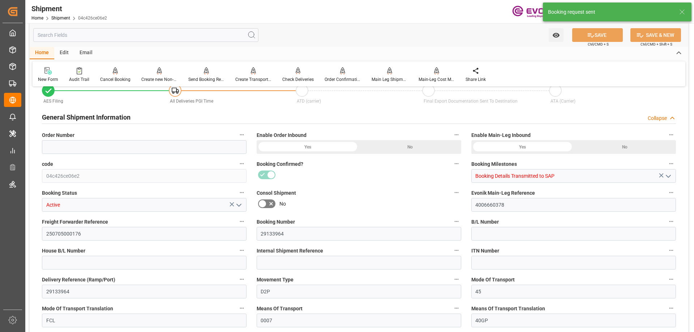
type input "9698654"
type input "9683843"
type input "0"
type input "39"
type input "BG"
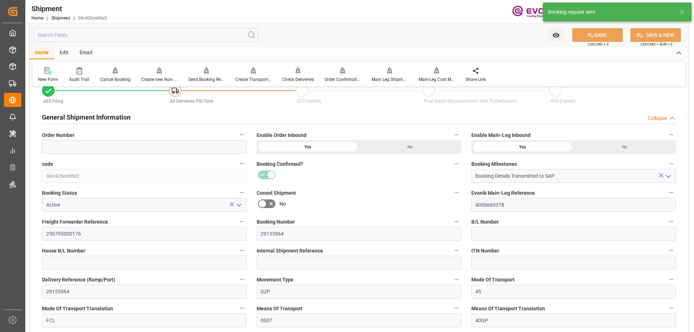
type input "[DATE] 00:00"
type input "[DATE] 17:00"
type input "[DATE] 00:00"
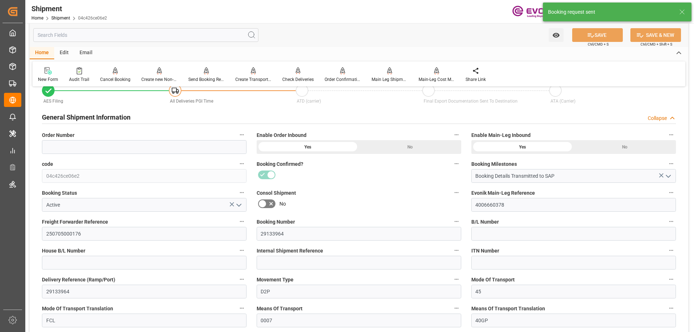
type input "[DATE] 17:00"
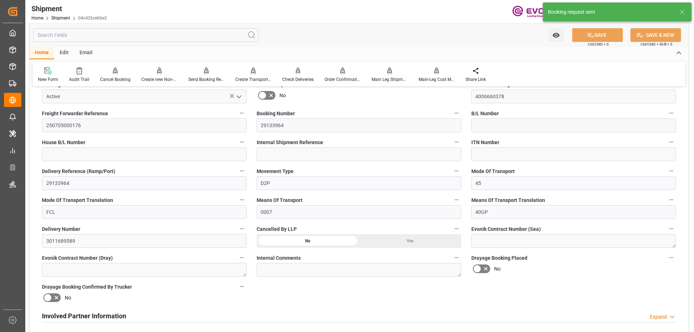
scroll to position [295, 0]
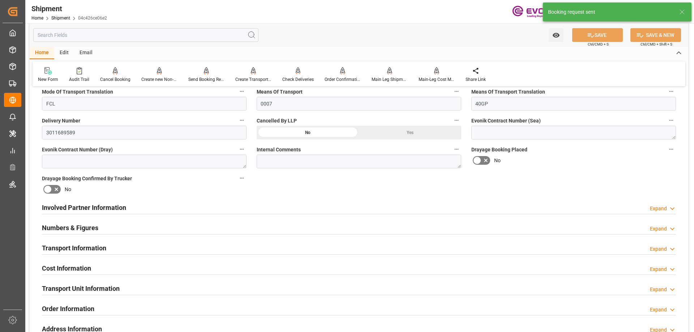
click at [160, 209] on div "Involved Partner Information Expand" at bounding box center [359, 207] width 634 height 14
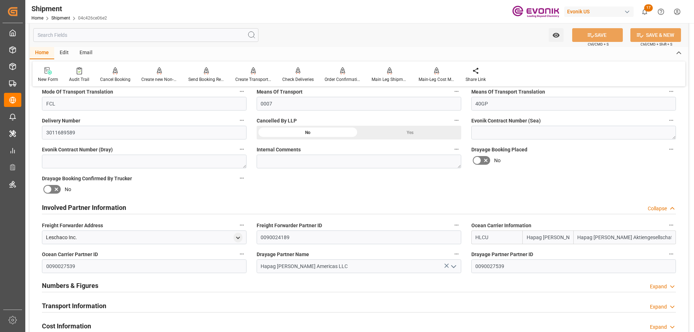
click at [98, 305] on h2 "Transport Information" at bounding box center [74, 306] width 64 height 10
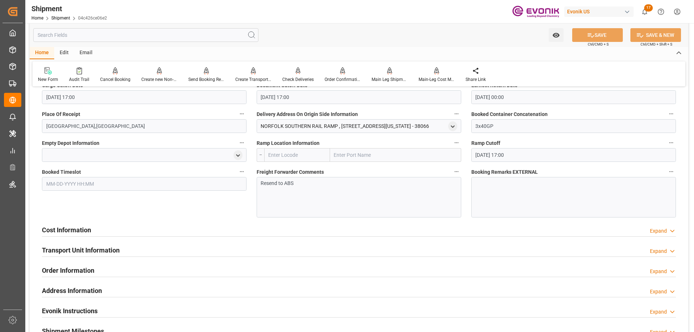
scroll to position [729, 0]
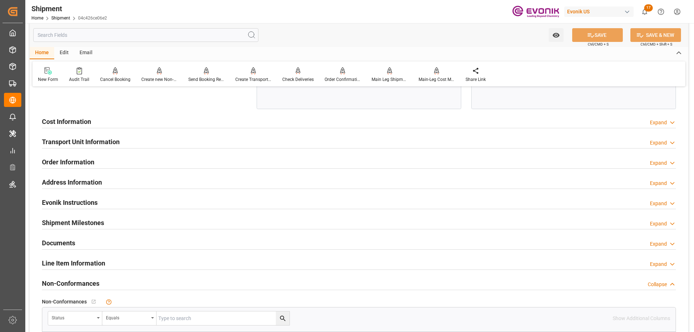
click at [114, 144] on h2 "Transport Unit Information" at bounding box center [81, 142] width 78 height 10
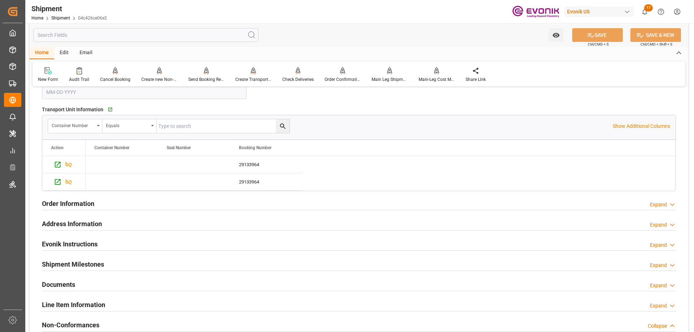
scroll to position [910, 0]
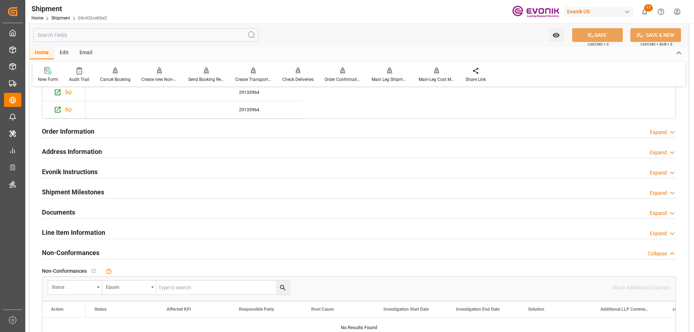
click at [67, 232] on h2 "Line Item Information" at bounding box center [73, 233] width 63 height 10
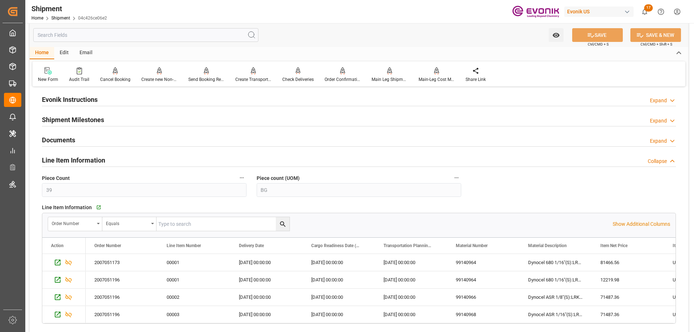
scroll to position [1055, 0]
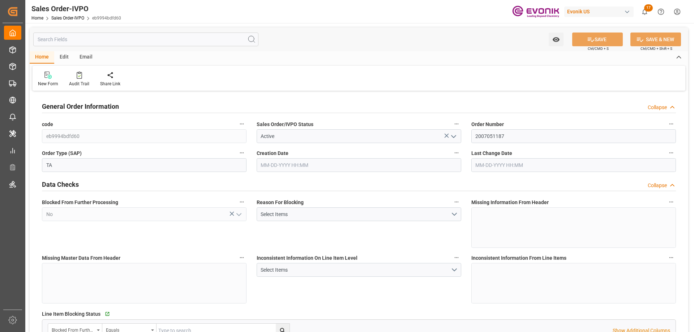
type input "MYPGU"
type input "0"
type input "1"
type input "2"
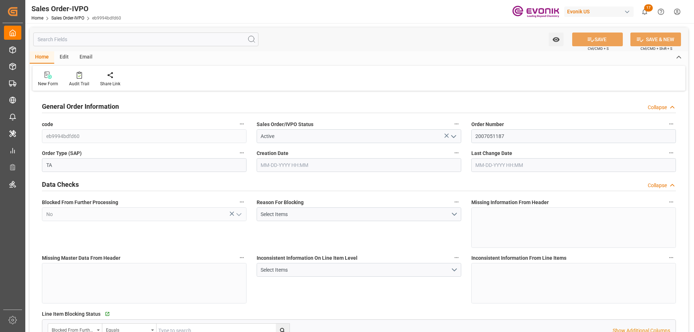
type input "18687.36"
type input "76.141"
type input "19000"
type input "60"
type input "06-17-2025 22:02"
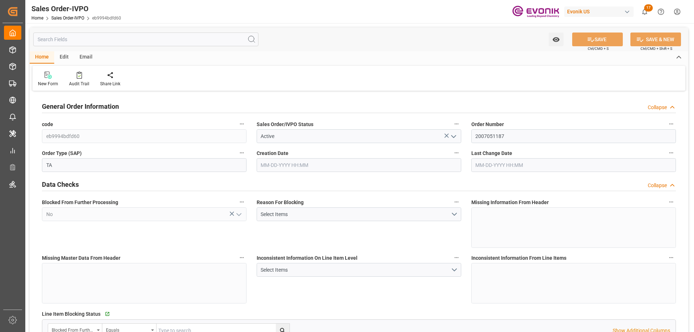
type input "09-04-2025 20:40"
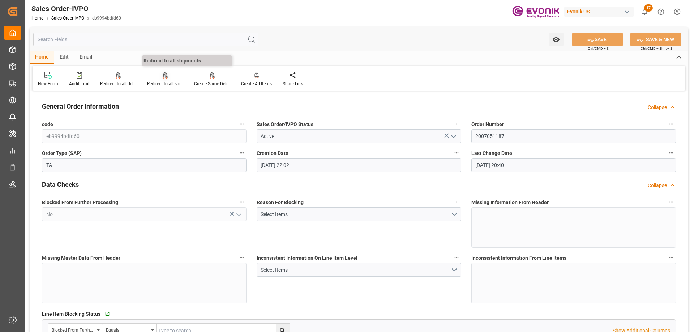
click at [175, 85] on div "Redirect to all shipments" at bounding box center [165, 84] width 36 height 7
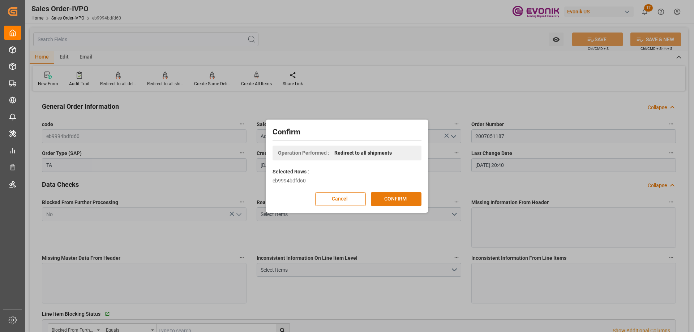
click at [404, 198] on button "CONFIRM" at bounding box center [396, 199] width 51 height 14
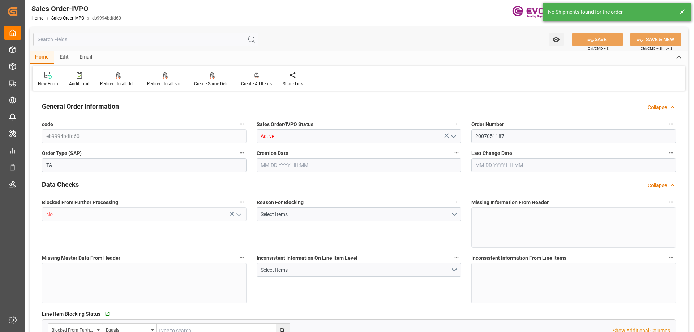
type input "MYPGU"
type input "0"
type input "1"
type input "2"
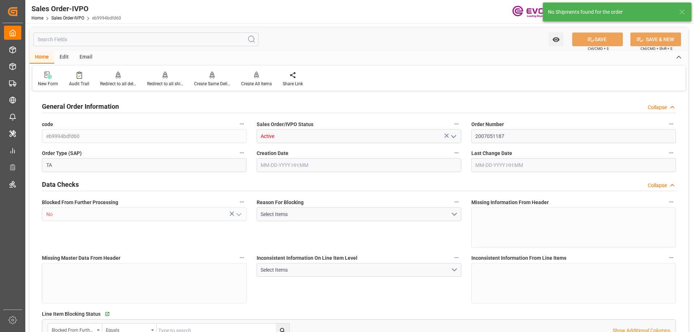
type input "18687.36"
type input "76.141"
type input "19000"
type input "60"
type input "06-17-2025 22:02"
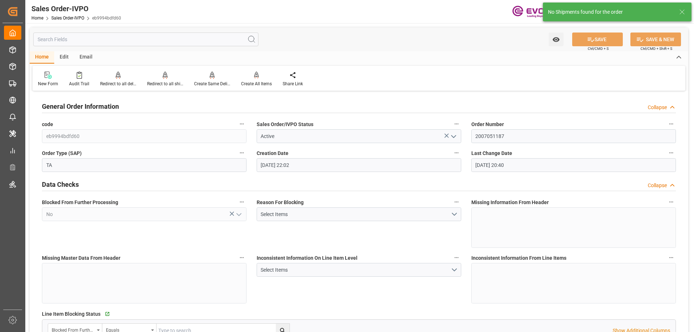
type input "09-04-2025 20:40"
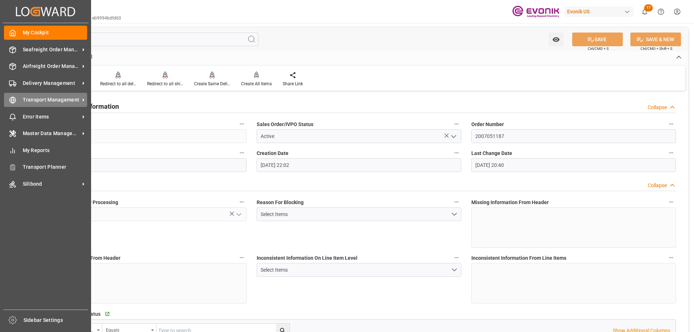
click at [49, 97] on span "Transport Management" at bounding box center [51, 100] width 57 height 8
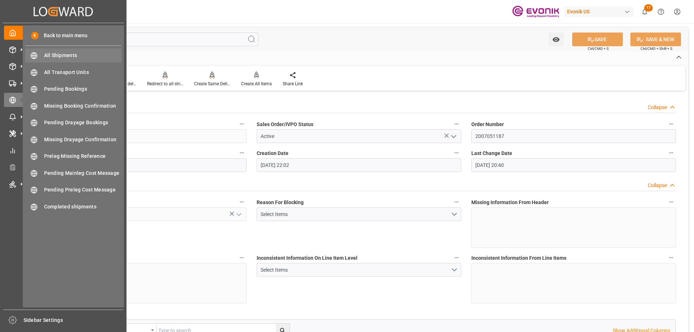
click at [71, 54] on span "All Shipments" at bounding box center [83, 56] width 78 height 8
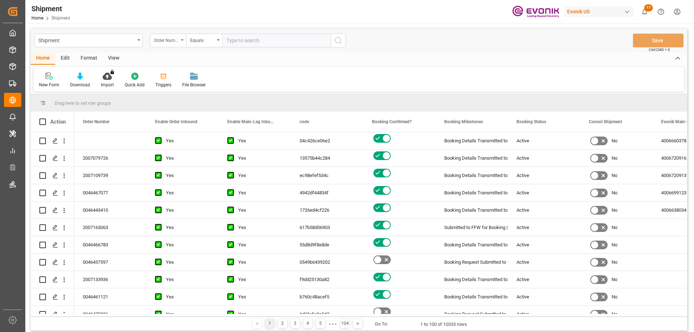
click at [175, 45] on div "Order Number" at bounding box center [168, 41] width 36 height 14
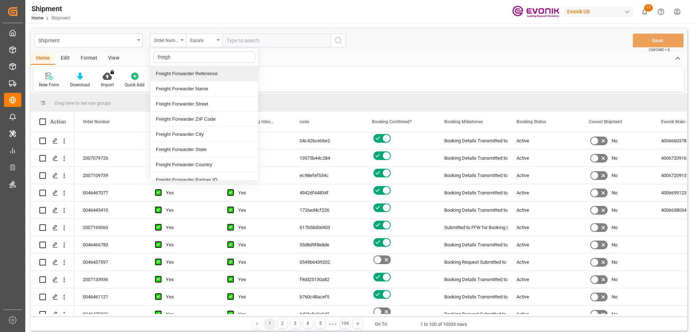
type input "freight"
click at [192, 72] on div "Freight Forwarder Reference" at bounding box center [204, 73] width 108 height 15
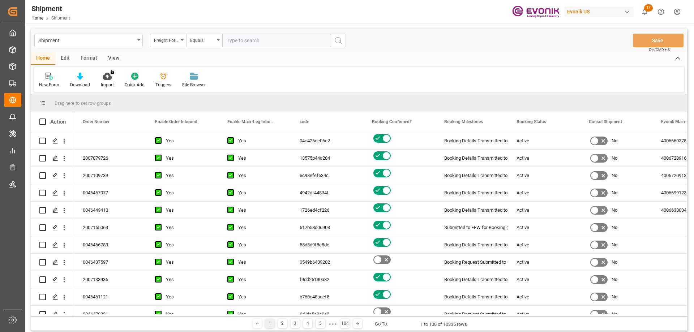
click at [239, 43] on input "text" at bounding box center [276, 41] width 108 height 14
paste input "250705000176"
type input "250705000176"
click at [334, 40] on button "search button" at bounding box center [338, 41] width 15 height 14
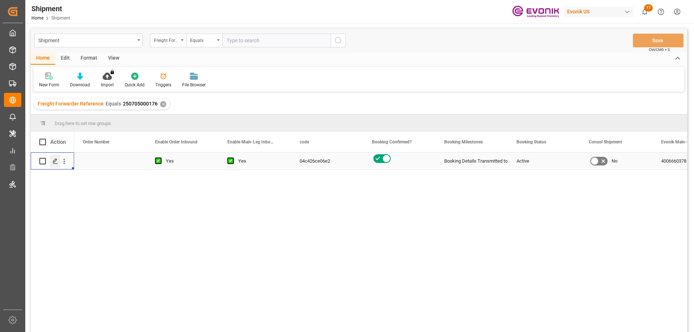
click at [56, 161] on icon "Press SPACE to select this row." at bounding box center [55, 161] width 6 height 6
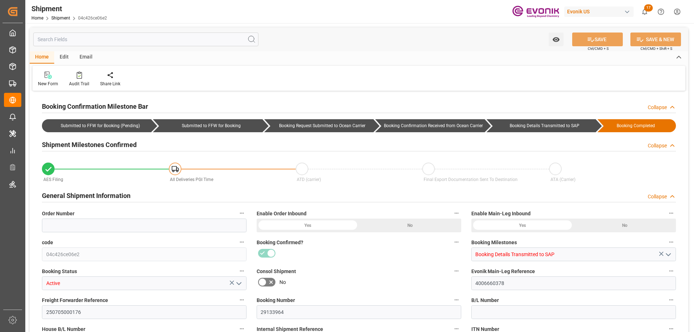
type input "39"
type input "BG"
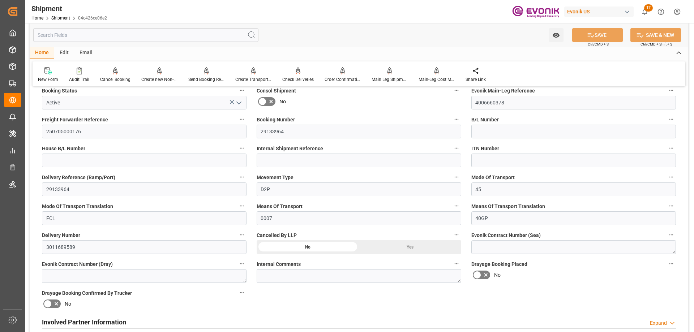
scroll to position [470, 0]
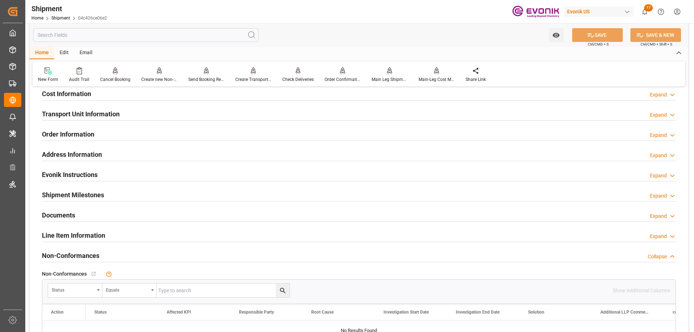
click at [73, 236] on h2 "Line Item Information" at bounding box center [73, 236] width 63 height 10
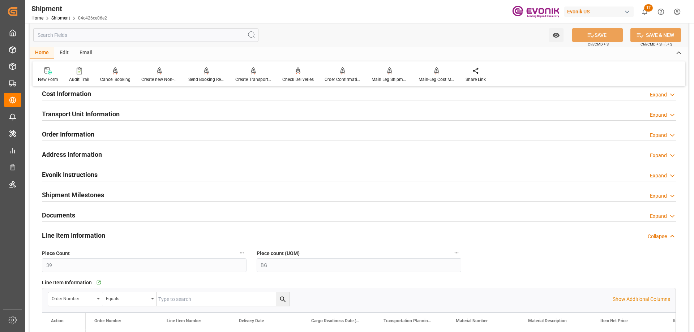
scroll to position [579, 0]
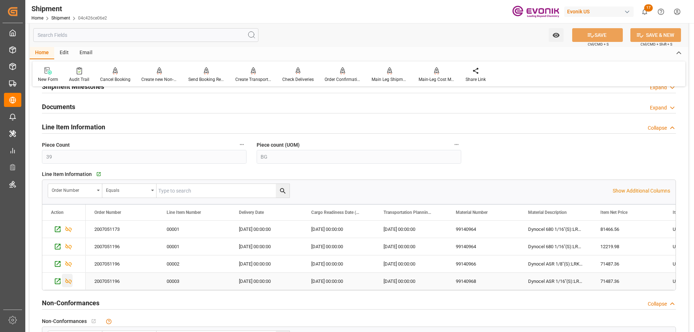
click at [68, 280] on icon "Press SPACE to select this row." at bounding box center [69, 282] width 8 height 8
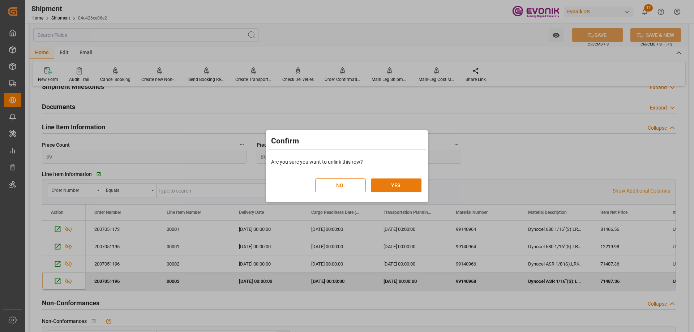
click at [387, 182] on button "YES" at bounding box center [396, 186] width 51 height 14
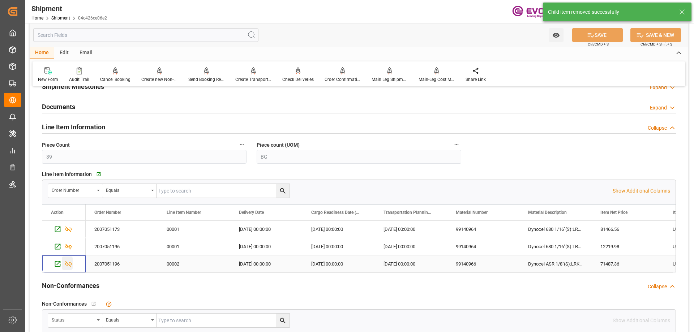
click at [69, 263] on icon "Press SPACE to select this row." at bounding box center [69, 264] width 8 height 8
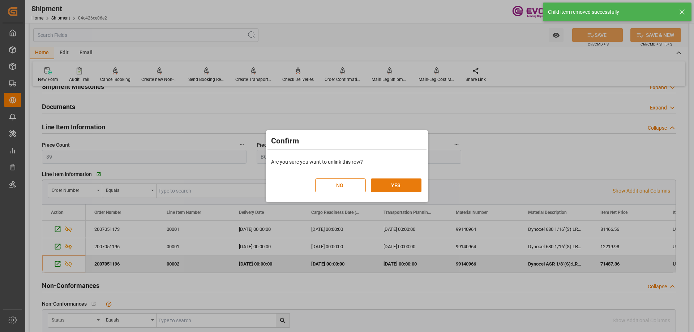
click at [375, 184] on button "YES" at bounding box center [396, 186] width 51 height 14
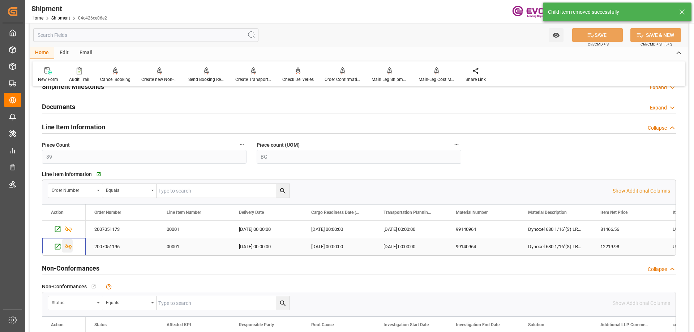
click at [68, 246] on icon "Press SPACE to select this row." at bounding box center [69, 247] width 8 height 8
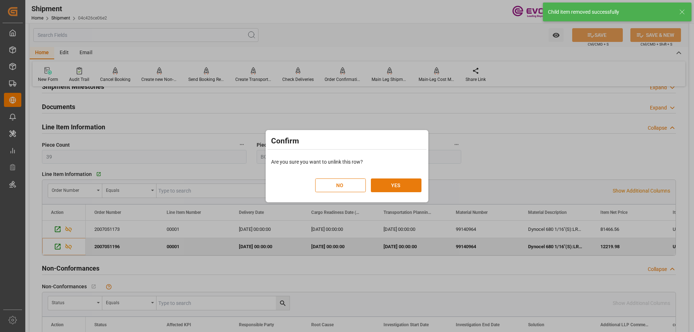
click at [386, 190] on button "YES" at bounding box center [396, 186] width 51 height 14
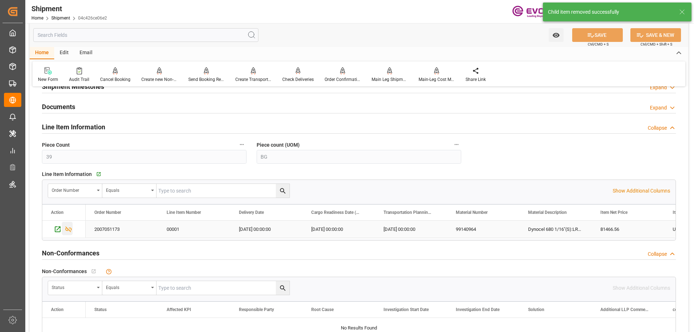
click at [72, 230] on icon "Press SPACE to select this row." at bounding box center [69, 230] width 8 height 8
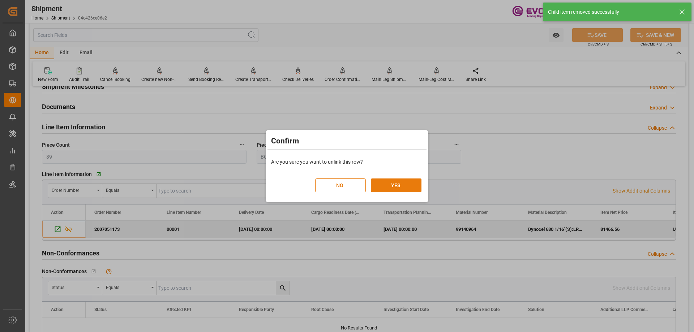
click at [393, 188] on button "YES" at bounding box center [396, 186] width 51 height 14
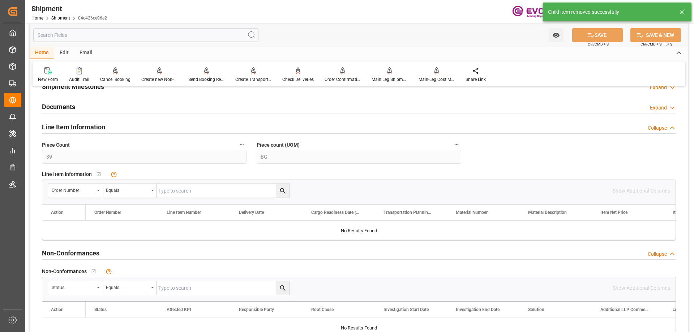
click at [177, 188] on input "text" at bounding box center [223, 191] width 133 height 14
paste input "2007051187"
type input "2007051187"
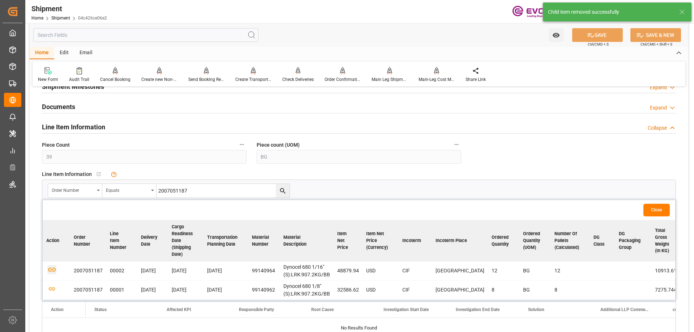
click at [51, 268] on icon "button" at bounding box center [52, 270] width 8 height 4
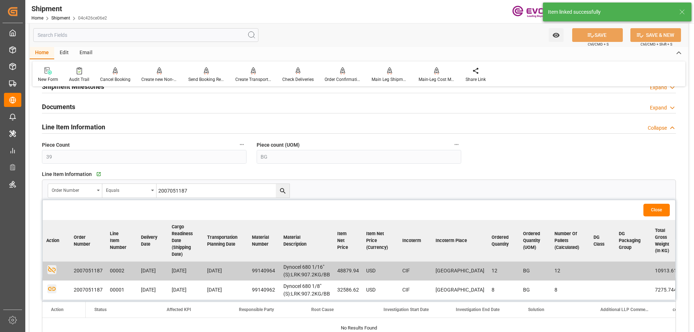
click at [53, 290] on icon "button" at bounding box center [51, 289] width 9 height 9
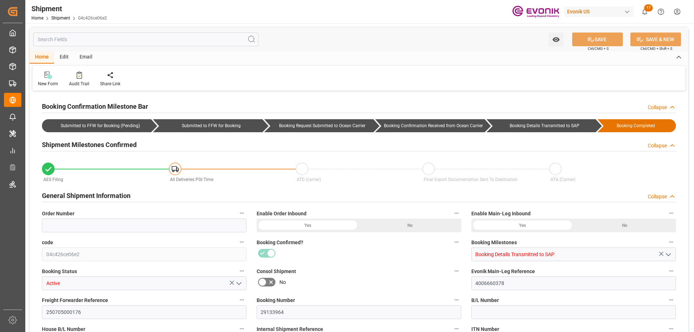
type input "0"
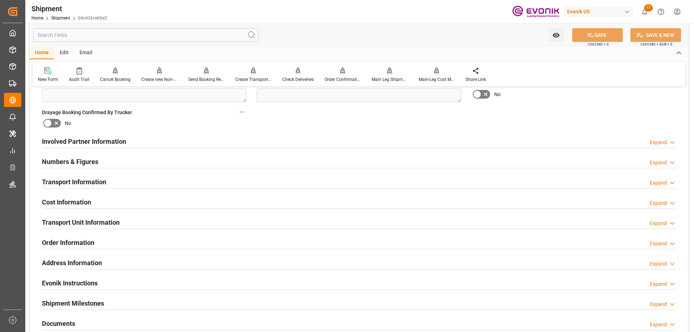
click at [88, 223] on h2 "Transport Unit Information" at bounding box center [81, 223] width 78 height 10
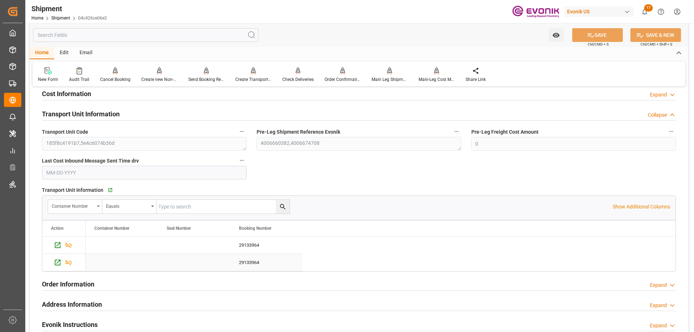
scroll to position [506, 0]
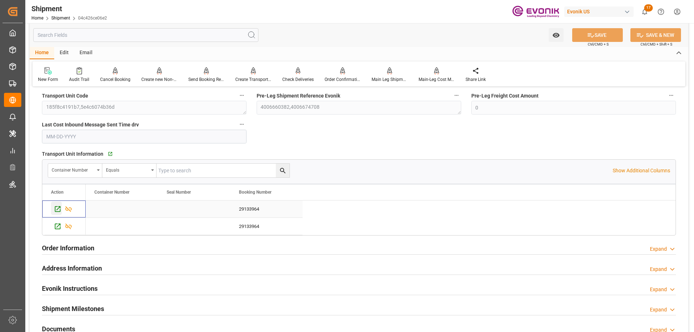
click at [59, 205] on div "Press SPACE to select this row." at bounding box center [56, 208] width 11 height 13
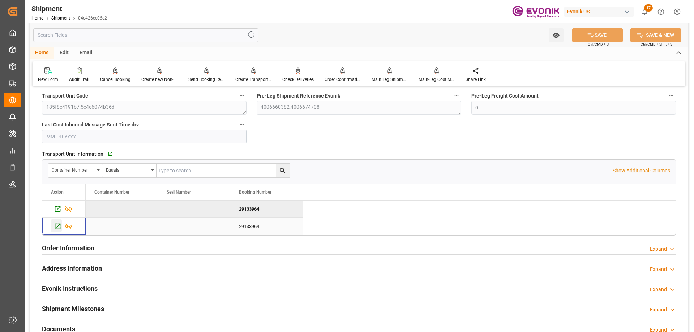
click at [59, 223] on icon "Press SPACE to select this row." at bounding box center [58, 227] width 8 height 8
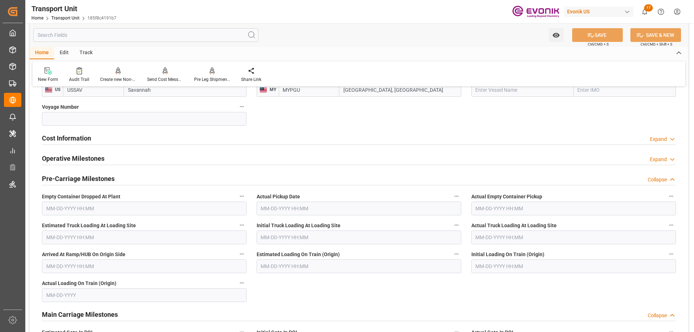
scroll to position [651, 0]
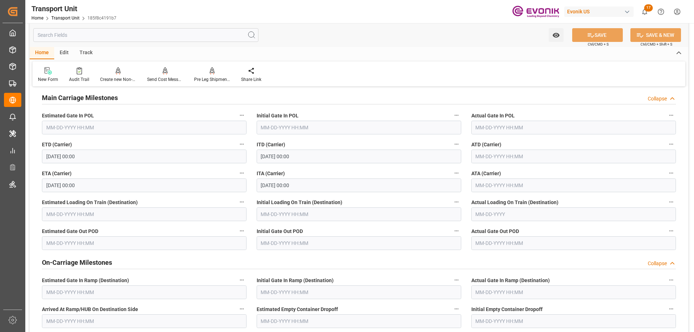
click at [91, 36] on input "text" at bounding box center [145, 35] width 225 height 14
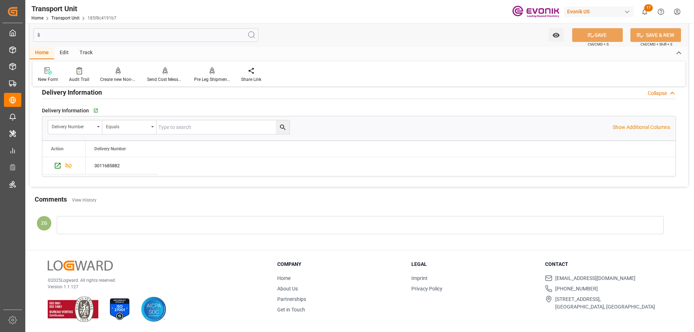
scroll to position [0, 0]
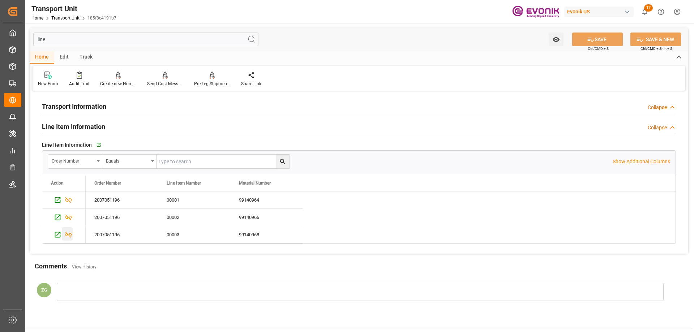
type input "line"
click at [68, 231] on icon "Press SPACE to select this row." at bounding box center [69, 235] width 8 height 8
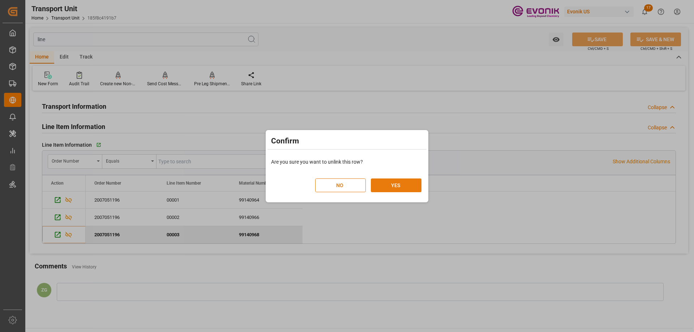
click at [398, 182] on button "YES" at bounding box center [396, 186] width 51 height 14
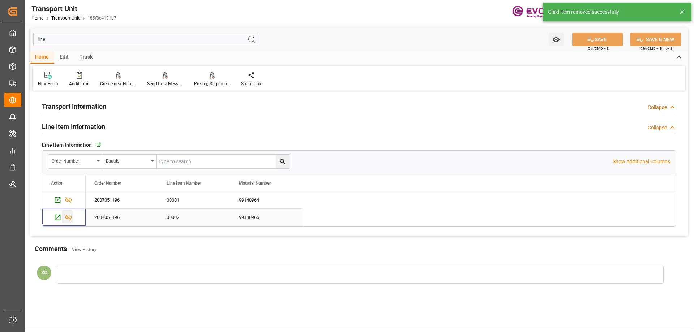
click at [70, 217] on icon "Press SPACE to select this row." at bounding box center [69, 218] width 8 height 8
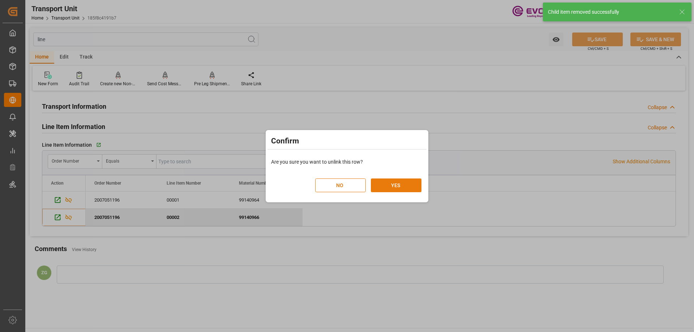
click at [399, 184] on button "YES" at bounding box center [396, 186] width 51 height 14
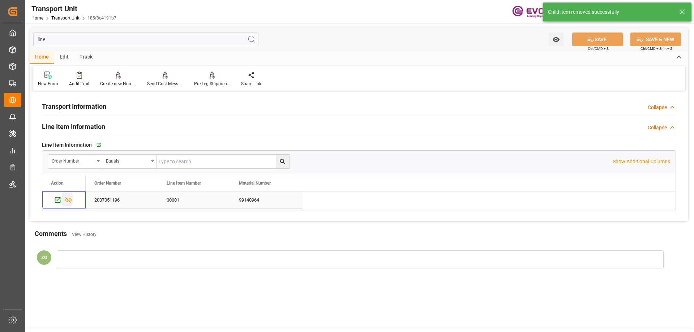
click at [69, 199] on icon "Press SPACE to select this row." at bounding box center [69, 200] width 8 height 8
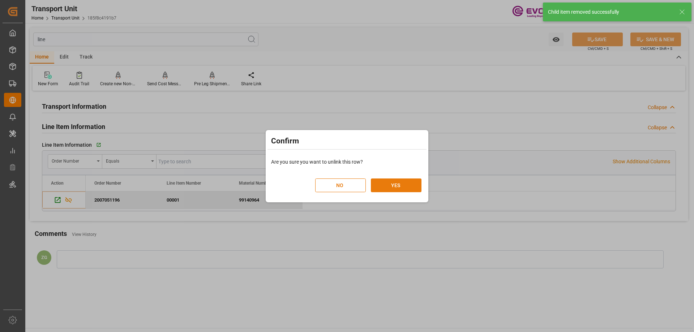
click at [398, 183] on button "YES" at bounding box center [396, 186] width 51 height 14
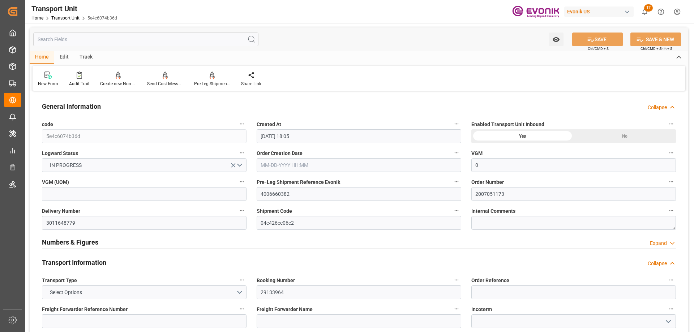
click at [63, 35] on input "text" at bounding box center [145, 40] width 225 height 14
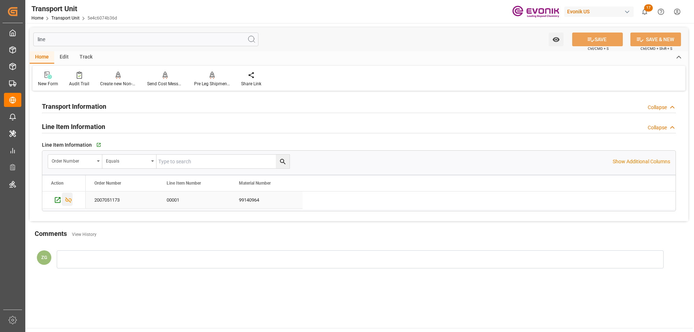
type input "line"
click at [65, 201] on icon "Press SPACE to select this row." at bounding box center [69, 200] width 8 height 8
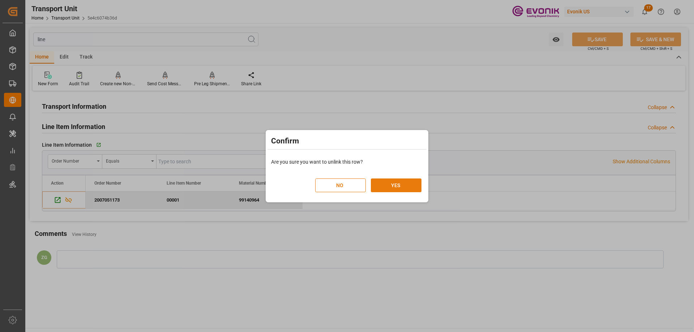
click at [372, 185] on button "YES" at bounding box center [396, 186] width 51 height 14
click at [376, 185] on button "YES" at bounding box center [396, 186] width 51 height 14
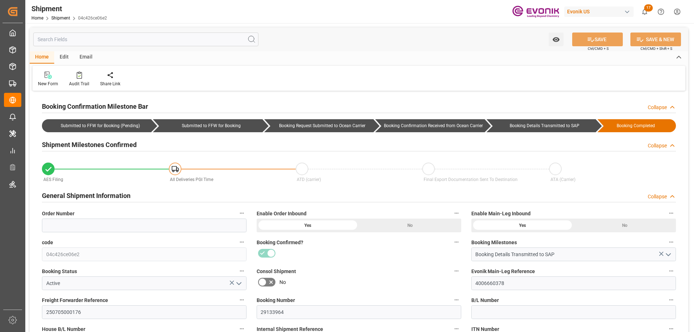
type input "0"
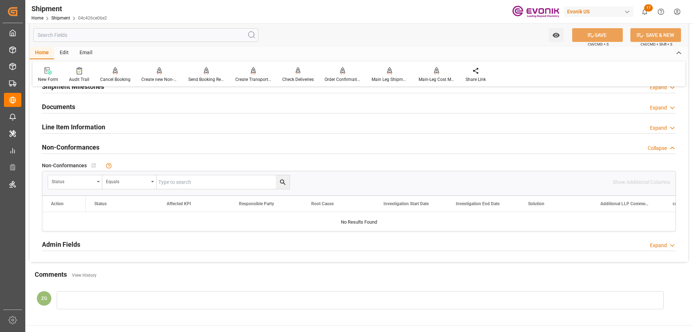
scroll to position [434, 0]
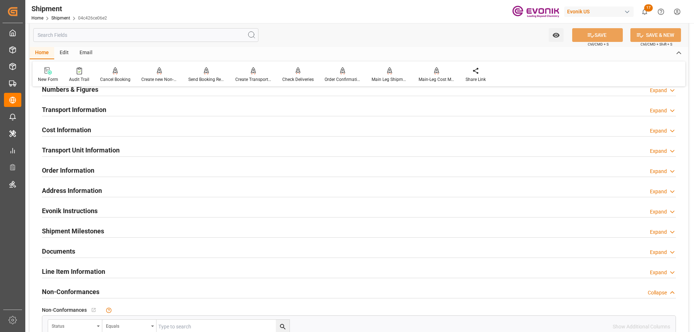
click at [85, 148] on h2 "Transport Unit Information" at bounding box center [81, 150] width 78 height 10
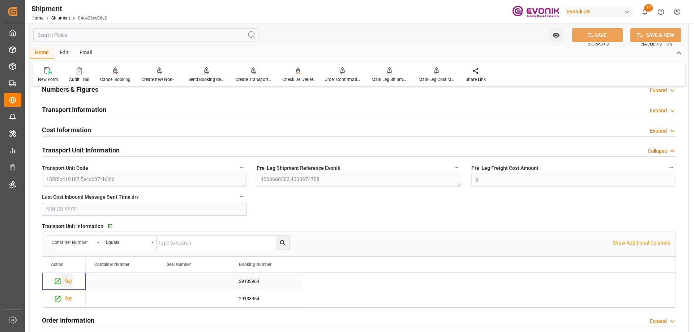
click at [65, 278] on icon "Press SPACE to select this row." at bounding box center [69, 282] width 8 height 8
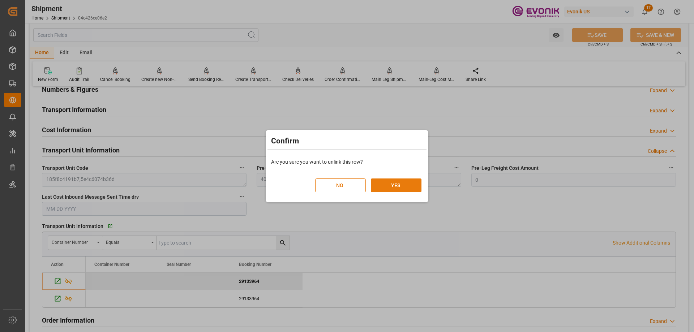
click at [385, 182] on button "YES" at bounding box center [396, 186] width 51 height 14
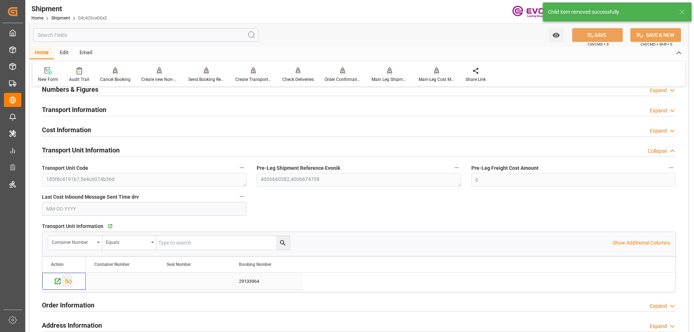
click at [66, 281] on icon "Press SPACE to select this row." at bounding box center [68, 282] width 7 height 6
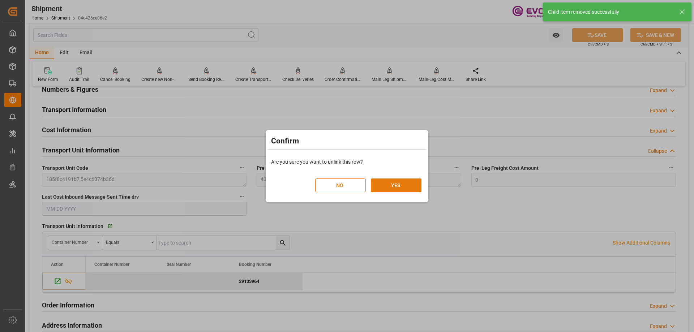
click at [402, 181] on button "YES" at bounding box center [396, 186] width 51 height 14
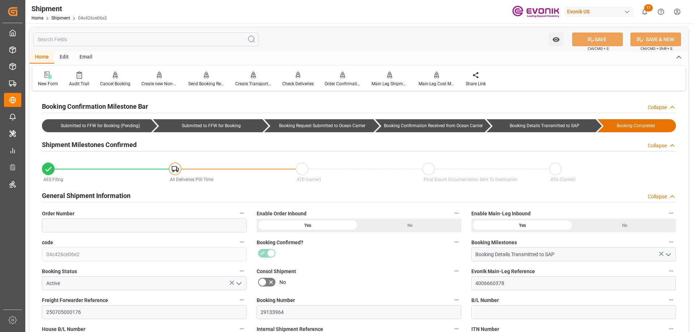
click at [245, 82] on div "Create Transport Unit" at bounding box center [253, 84] width 36 height 7
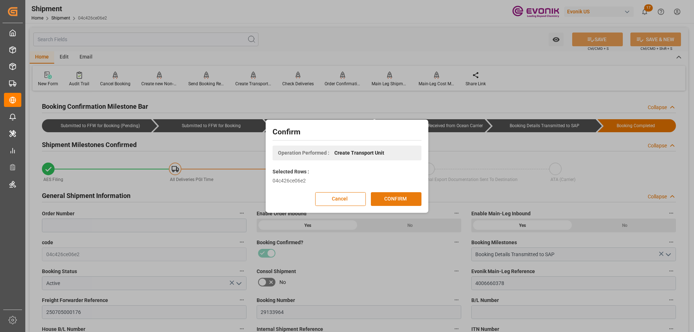
click at [388, 195] on button "CONFIRM" at bounding box center [396, 199] width 51 height 14
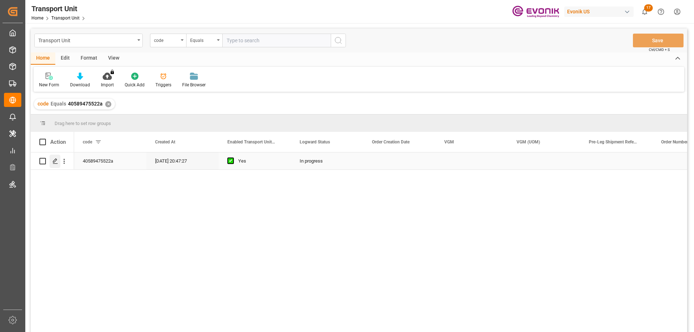
click at [54, 161] on icon "Press SPACE to select this row." at bounding box center [55, 161] width 6 height 6
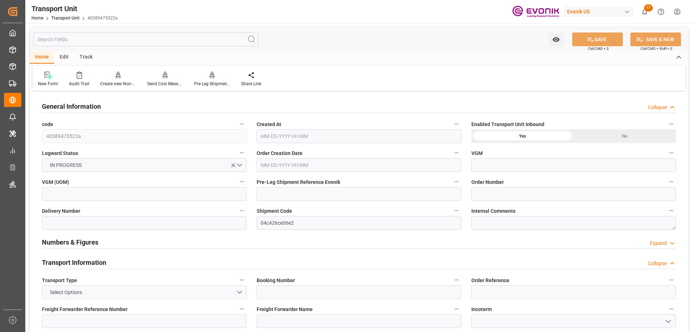
click at [104, 42] on input "text" at bounding box center [145, 40] width 225 height 14
type input "[DATE] 20:47"
type input "[DATE]"
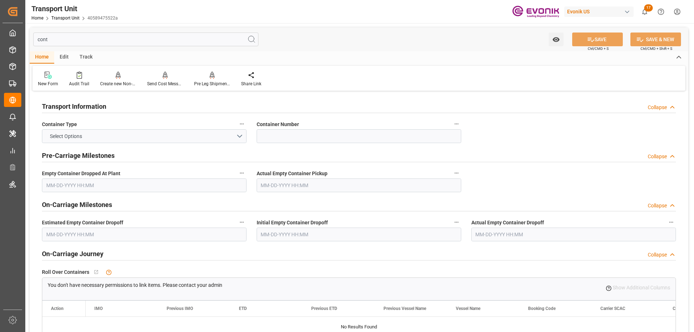
type input "cont"
click at [120, 128] on label "Container Type" at bounding box center [144, 124] width 205 height 10
click at [237, 128] on button "Container Type" at bounding box center [241, 123] width 9 height 9
click at [120, 132] on div at bounding box center [347, 166] width 694 height 332
click at [120, 136] on button "Select Options" at bounding box center [144, 136] width 205 height 14
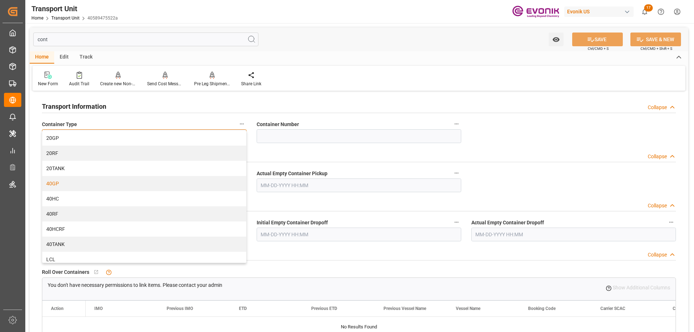
click at [69, 186] on div "40GP" at bounding box center [144, 183] width 204 height 15
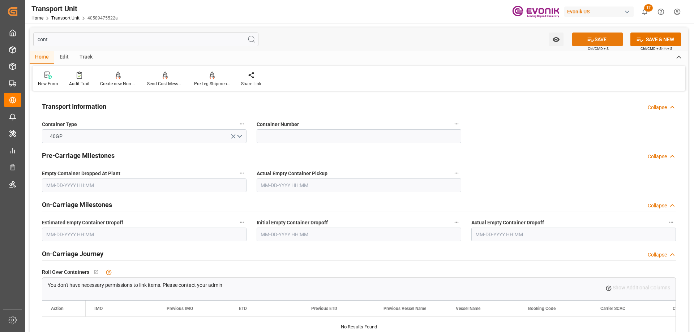
click at [594, 39] on button "SAVE" at bounding box center [597, 40] width 51 height 14
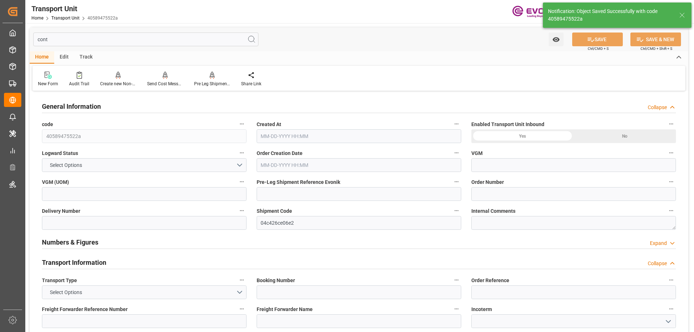
click at [43, 42] on input "cont" at bounding box center [145, 40] width 225 height 14
type input "0"
type input "[DATE] 20:47"
type input "[DATE]"
click at [43, 42] on input "cont" at bounding box center [145, 40] width 225 height 14
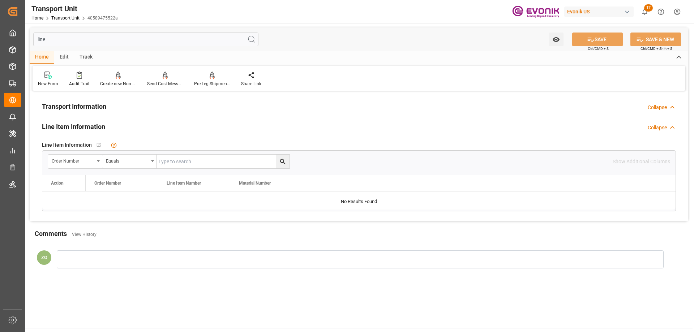
type input "line"
click at [183, 163] on input "text" at bounding box center [223, 162] width 133 height 14
paste input "2007051187"
type input "2007051187"
click at [283, 158] on icon "search button" at bounding box center [283, 162] width 8 height 8
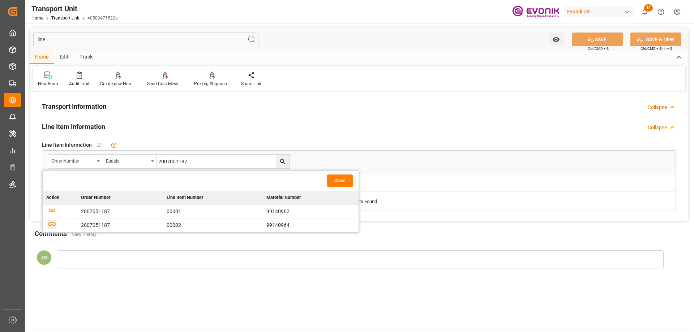
click at [52, 222] on icon "button" at bounding box center [51, 224] width 9 height 9
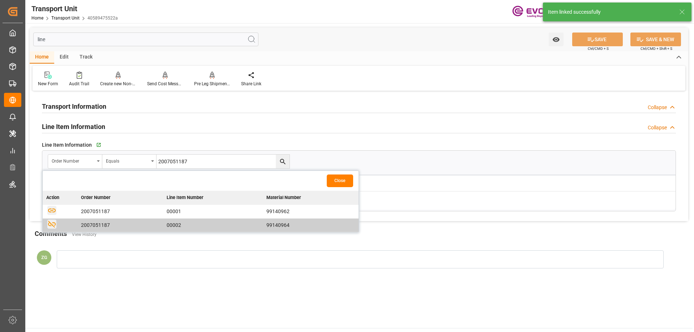
click at [49, 213] on icon "button" at bounding box center [51, 210] width 9 height 9
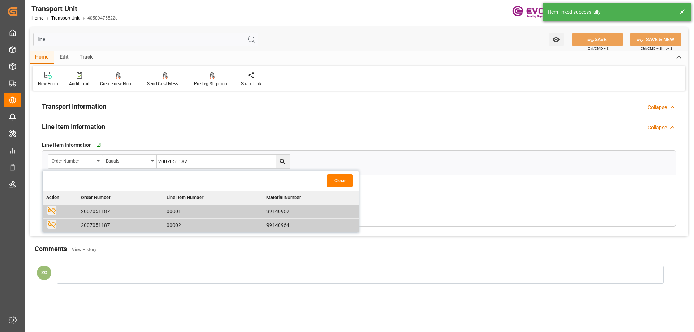
click at [338, 182] on button "Close" at bounding box center [340, 181] width 26 height 13
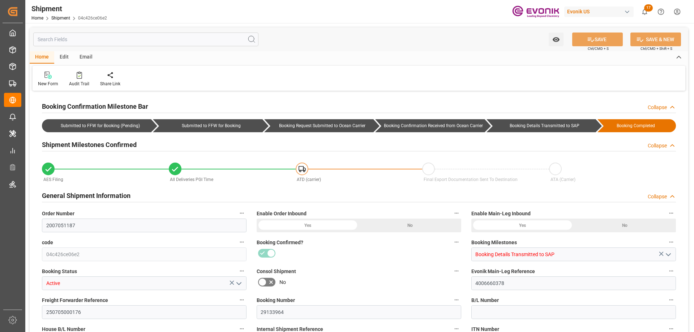
type input "20"
type input "BG"
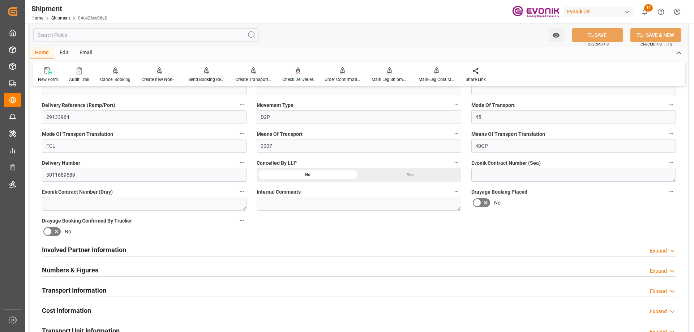
scroll to position [434, 0]
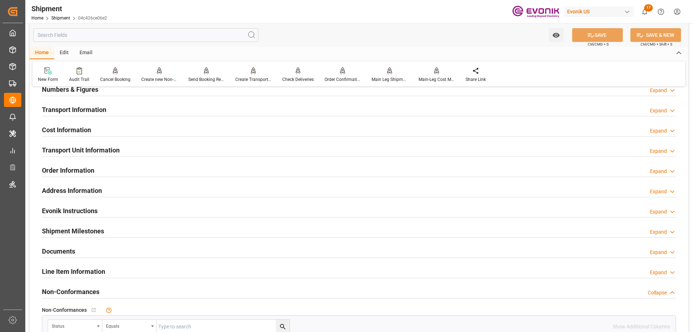
click at [76, 265] on div "Line Item Information" at bounding box center [73, 271] width 63 height 14
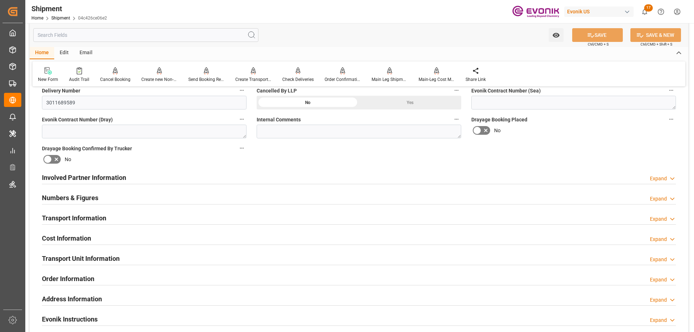
scroll to position [217, 0]
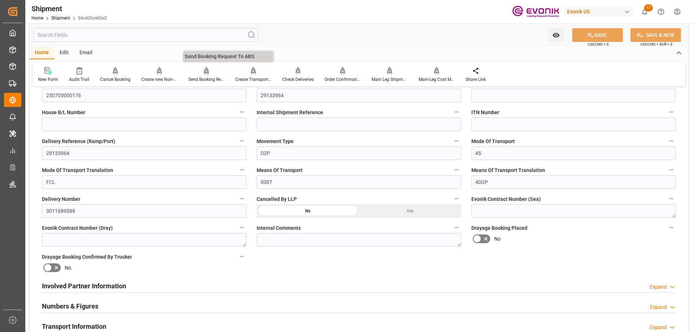
click at [205, 76] on div "Send Booking Request To ABS" at bounding box center [206, 75] width 47 height 16
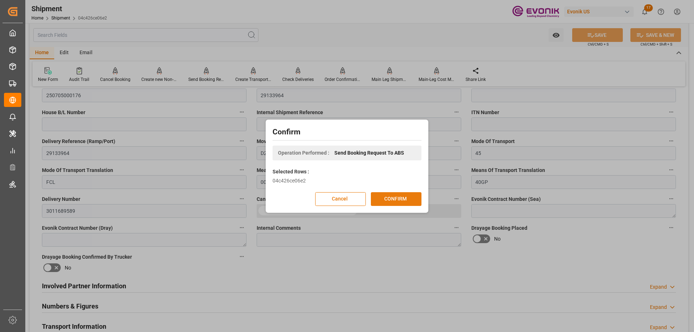
click at [391, 201] on button "CONFIRM" at bounding box center [396, 199] width 51 height 14
